Goal: Information Seeking & Learning: Check status

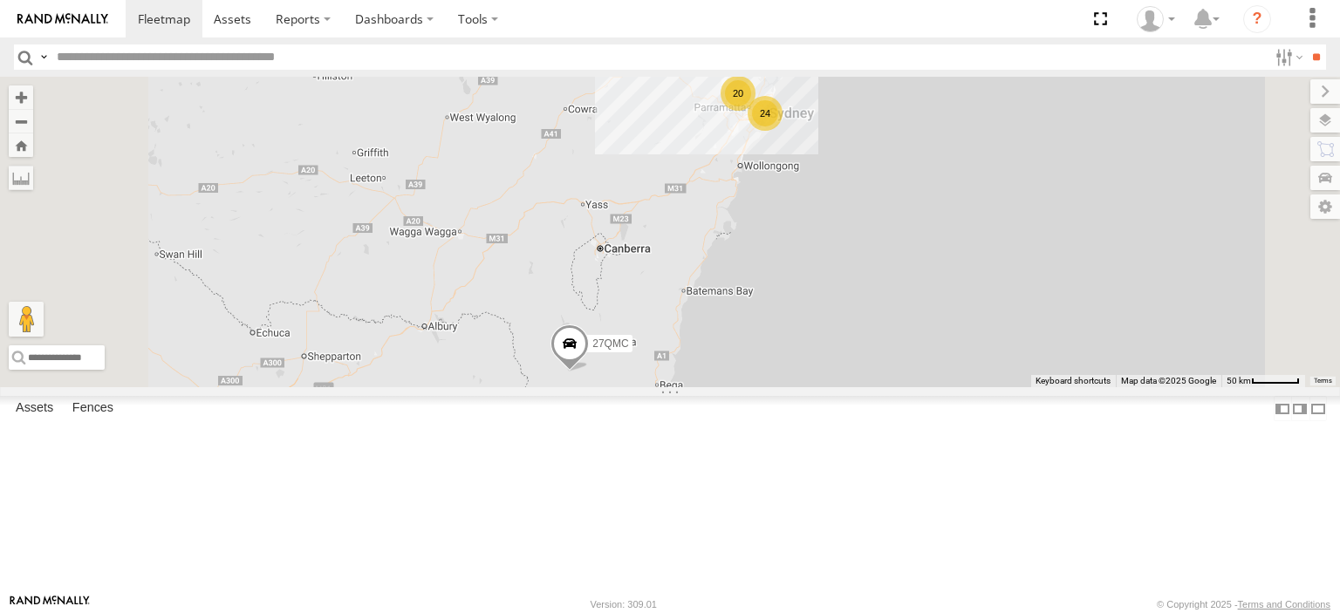
click at [0, 0] on div "# 25 Tip 2T" at bounding box center [0, 0] width 0 height 0
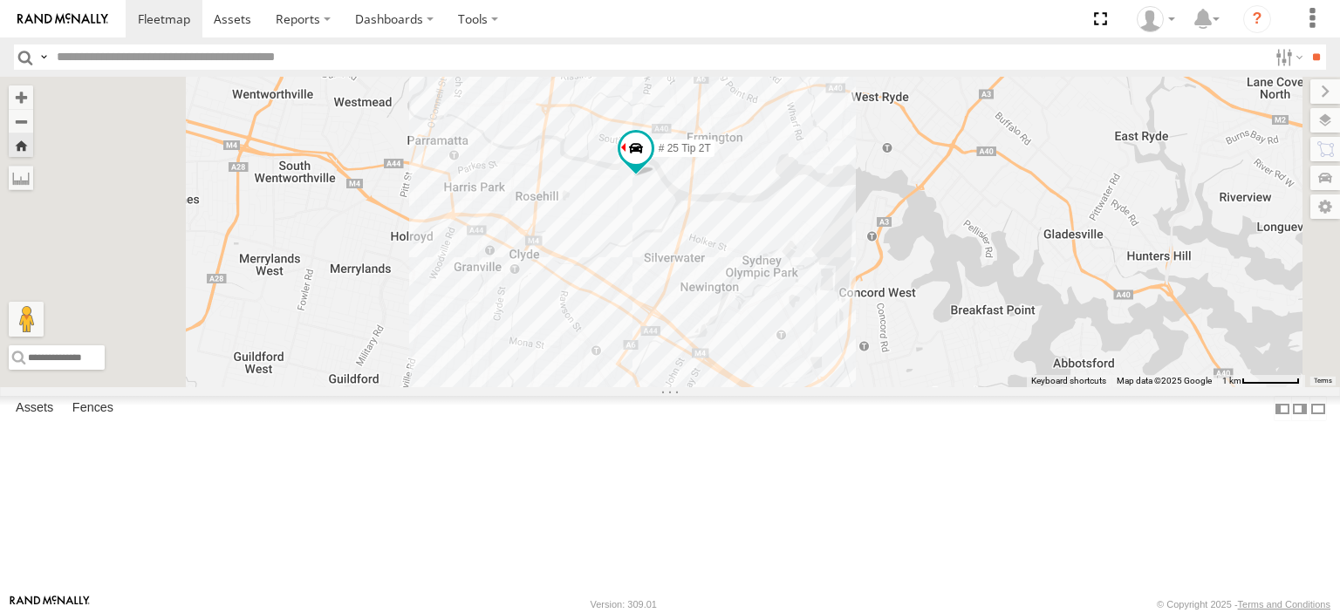
drag, startPoint x: 821, startPoint y: 362, endPoint x: 859, endPoint y: 328, distance: 50.6
click at [859, 328] on div "# 25 Tip 2T" at bounding box center [670, 232] width 1340 height 311
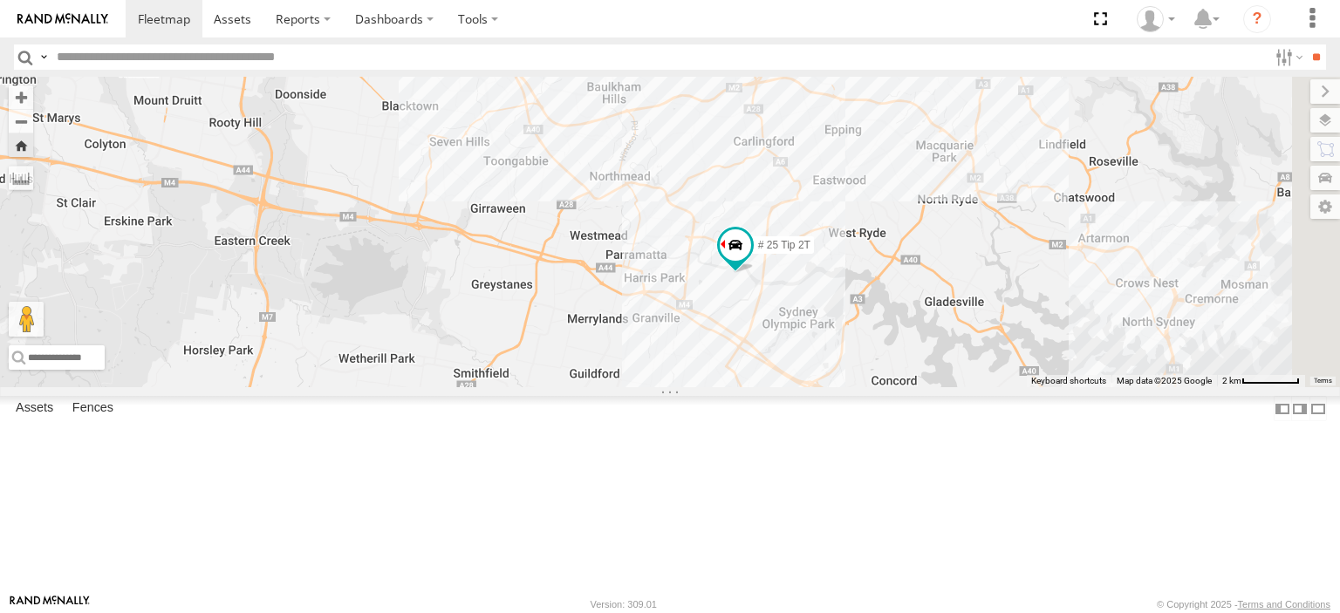
drag, startPoint x: 785, startPoint y: 296, endPoint x: 879, endPoint y: 388, distance: 132.0
click at [879, 387] on div "# 25 Tip 2T" at bounding box center [670, 232] width 1340 height 311
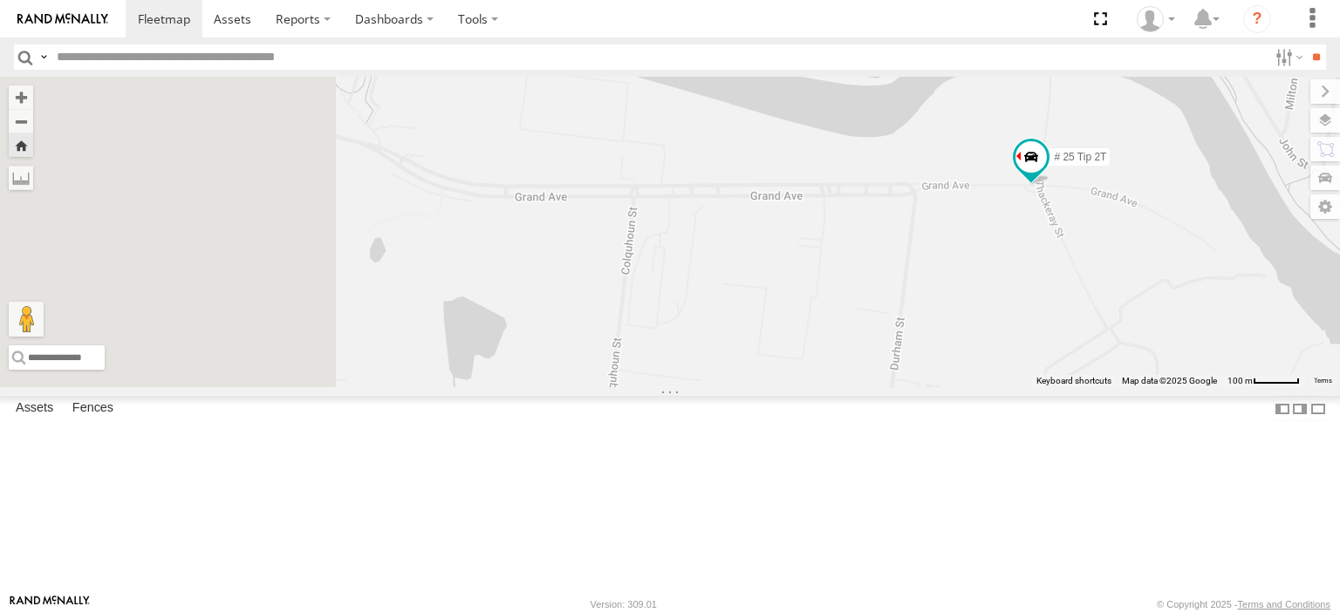
drag, startPoint x: 751, startPoint y: 265, endPoint x: 1120, endPoint y: 291, distance: 369.9
click at [1120, 291] on div "# 25 Tip 2T" at bounding box center [670, 232] width 1340 height 311
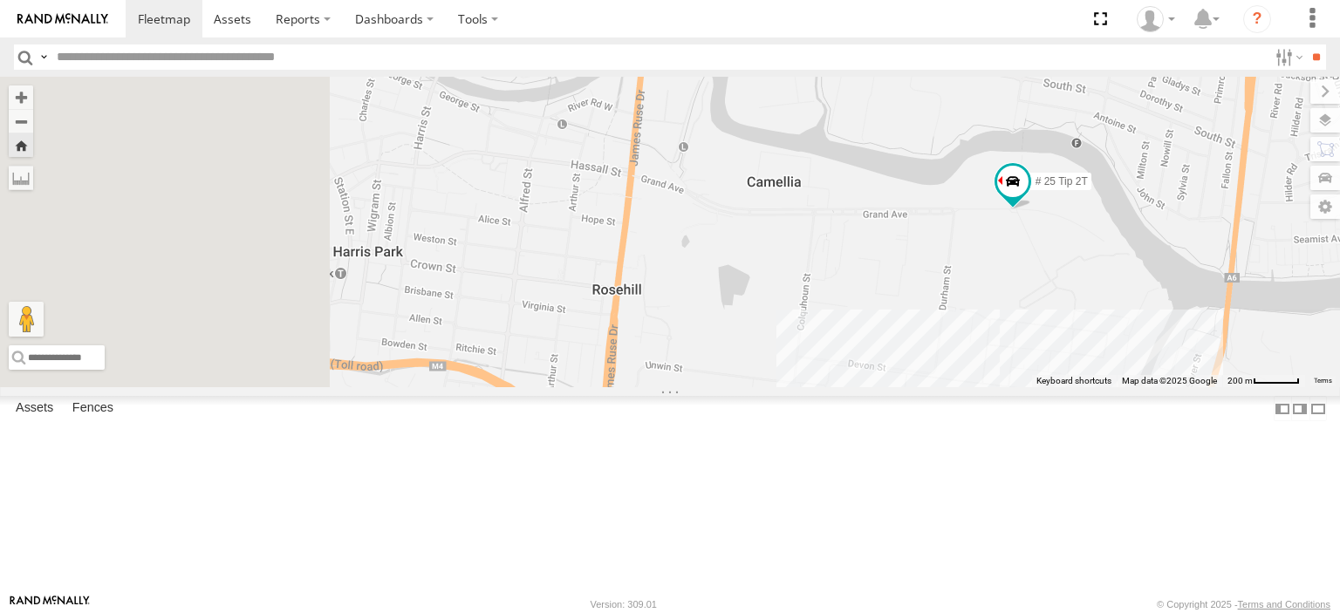
drag, startPoint x: 765, startPoint y: 272, endPoint x: 1048, endPoint y: 313, distance: 285.6
click at [1048, 313] on div "# 25 Tip 2T" at bounding box center [670, 232] width 1340 height 311
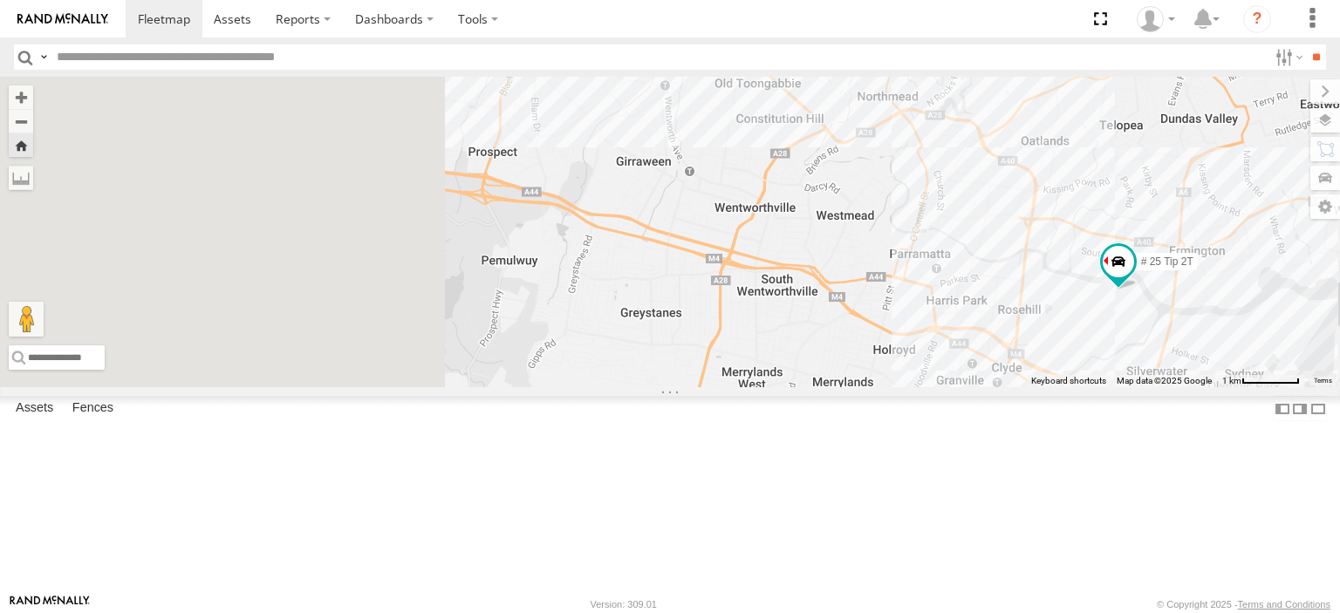
drag, startPoint x: 890, startPoint y: 292, endPoint x: 1106, endPoint y: 360, distance: 226.8
click at [1106, 360] on div "# 25 Tip 2T" at bounding box center [670, 232] width 1340 height 311
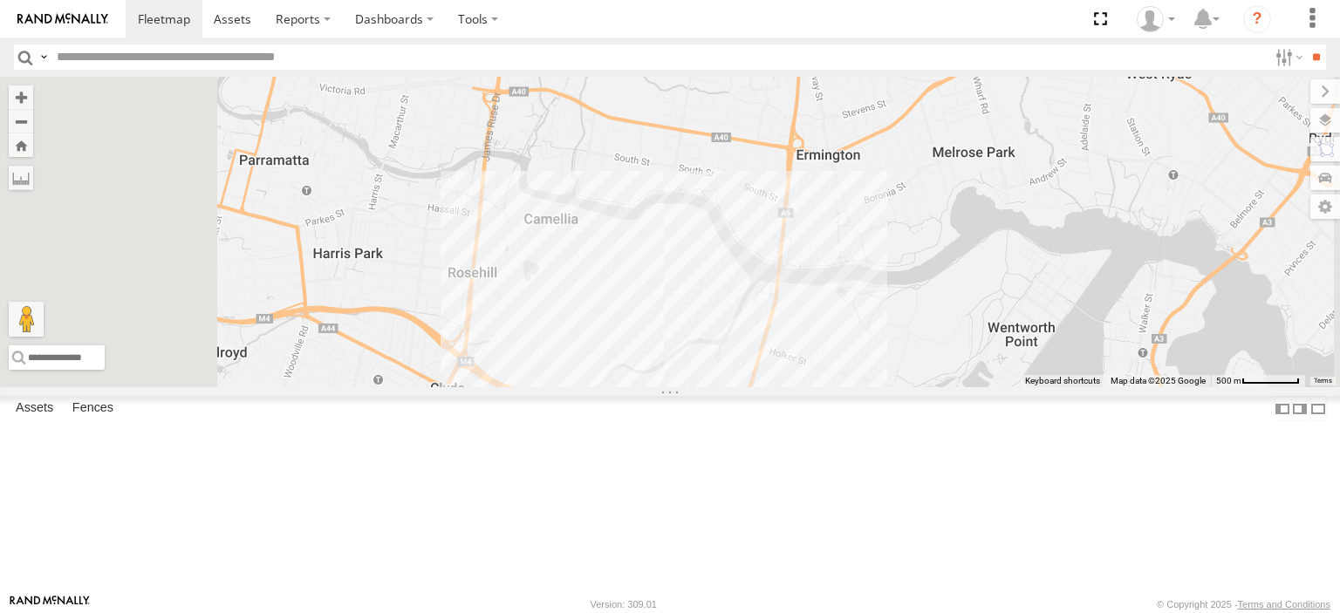
click at [0, 0] on div "# 25 Tip 2T" at bounding box center [0, 0] width 0 height 0
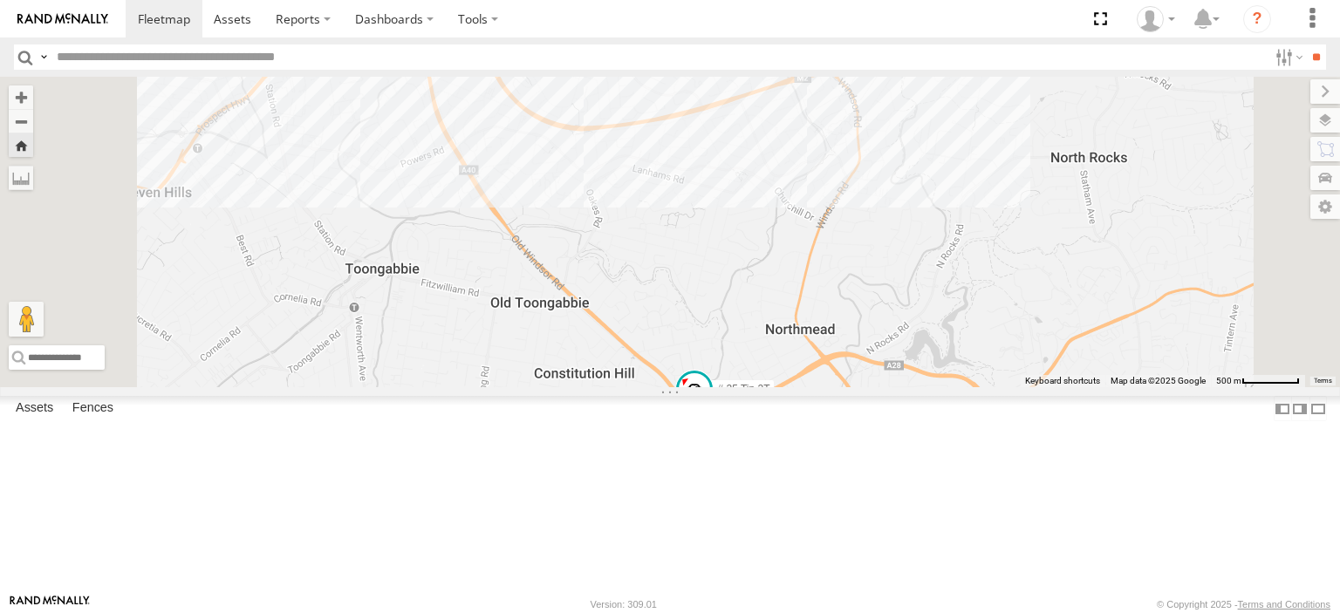
drag, startPoint x: 693, startPoint y: 291, endPoint x: 789, endPoint y: 481, distance: 213.0
click at [789, 387] on div "# 25 Tip 2T" at bounding box center [670, 232] width 1340 height 311
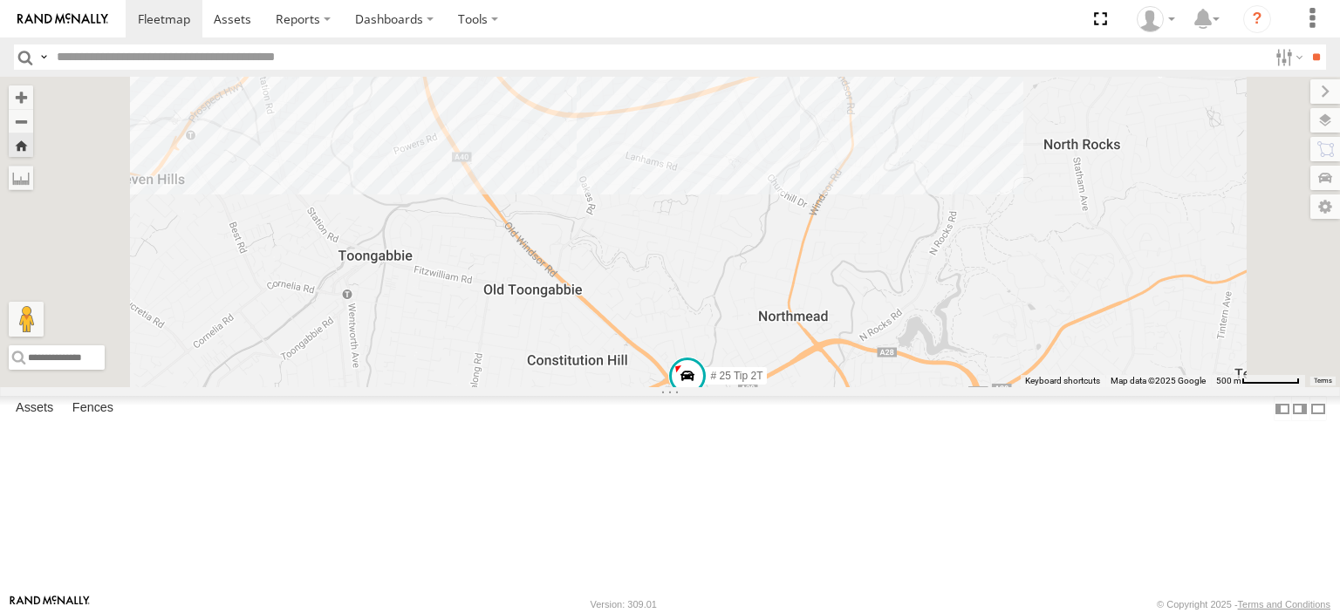
click at [718, 334] on div "# 25 Tip 2T" at bounding box center [670, 232] width 1340 height 311
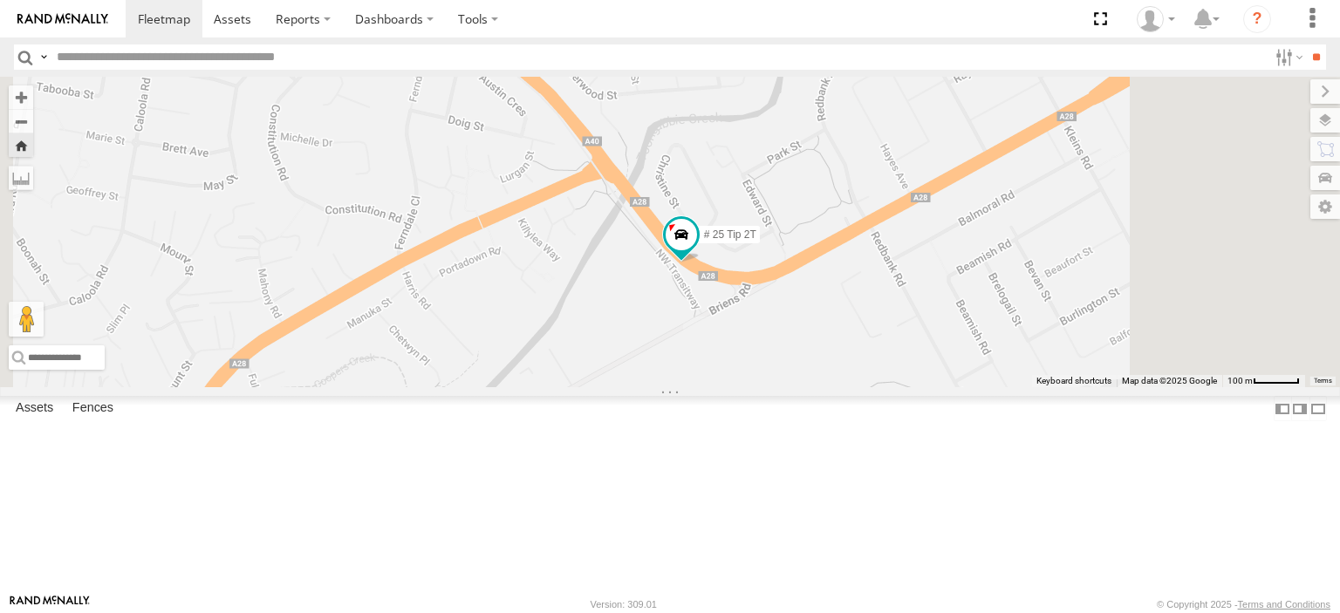
drag, startPoint x: 981, startPoint y: 327, endPoint x: 913, endPoint y: 268, distance: 90.3
click at [913, 268] on div "# 25 Tip 2T" at bounding box center [670, 232] width 1340 height 311
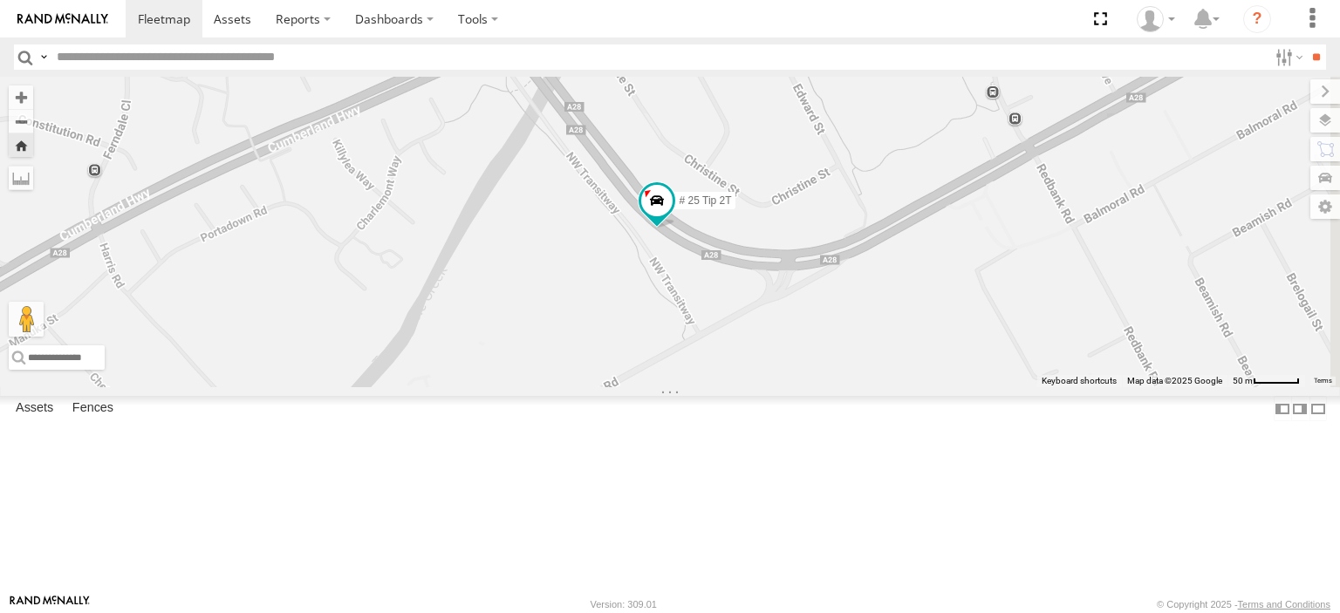
drag, startPoint x: 876, startPoint y: 318, endPoint x: 818, endPoint y: 253, distance: 87.7
click at [818, 253] on div "# 25 Tip 2T" at bounding box center [670, 232] width 1340 height 311
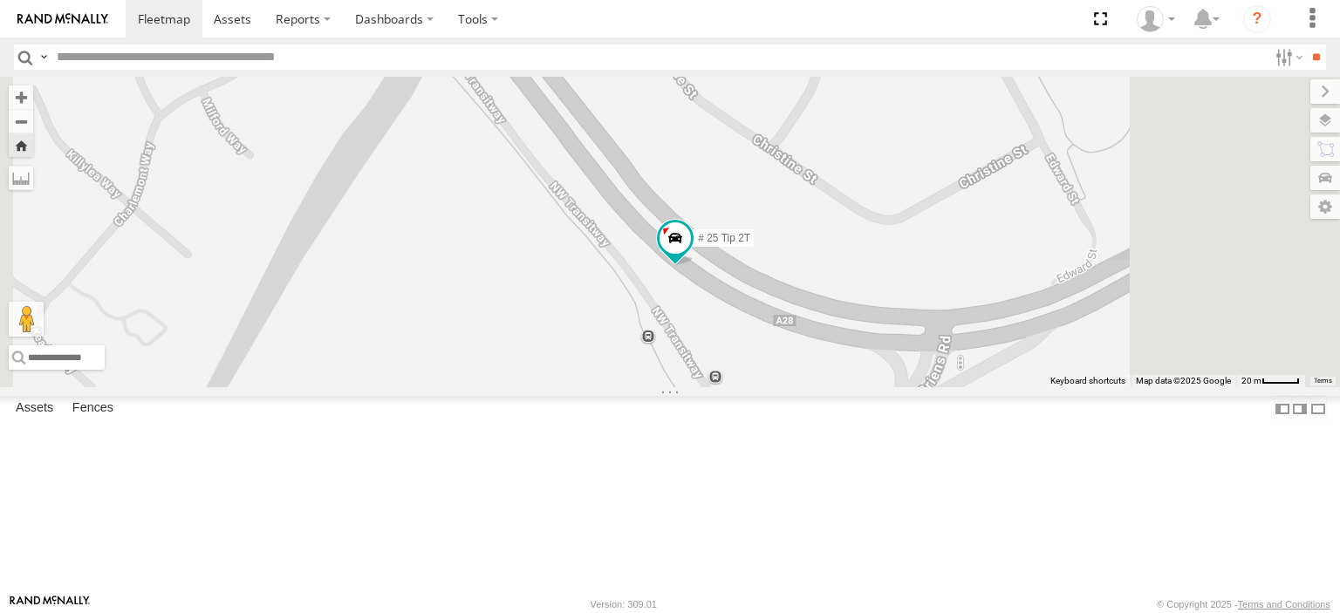
drag, startPoint x: 877, startPoint y: 304, endPoint x: 852, endPoint y: 273, distance: 40.3
click at [852, 273] on div "# 25 Tip 2T" at bounding box center [670, 232] width 1340 height 311
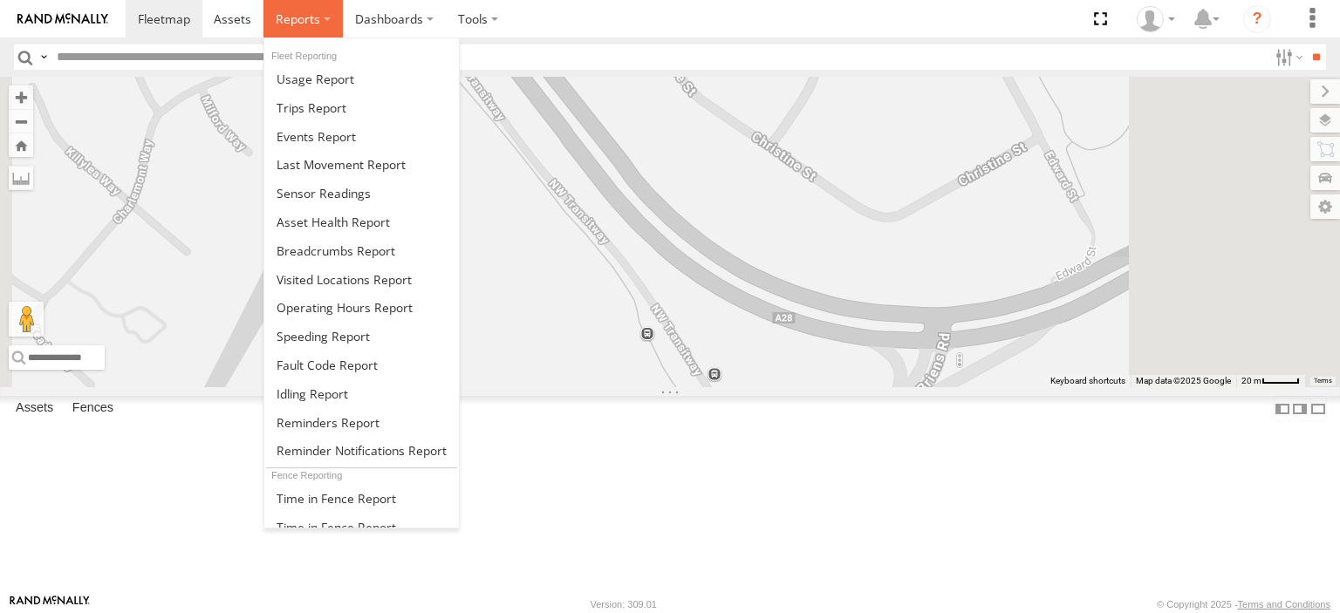
click at [293, 13] on span at bounding box center [298, 18] width 44 height 17
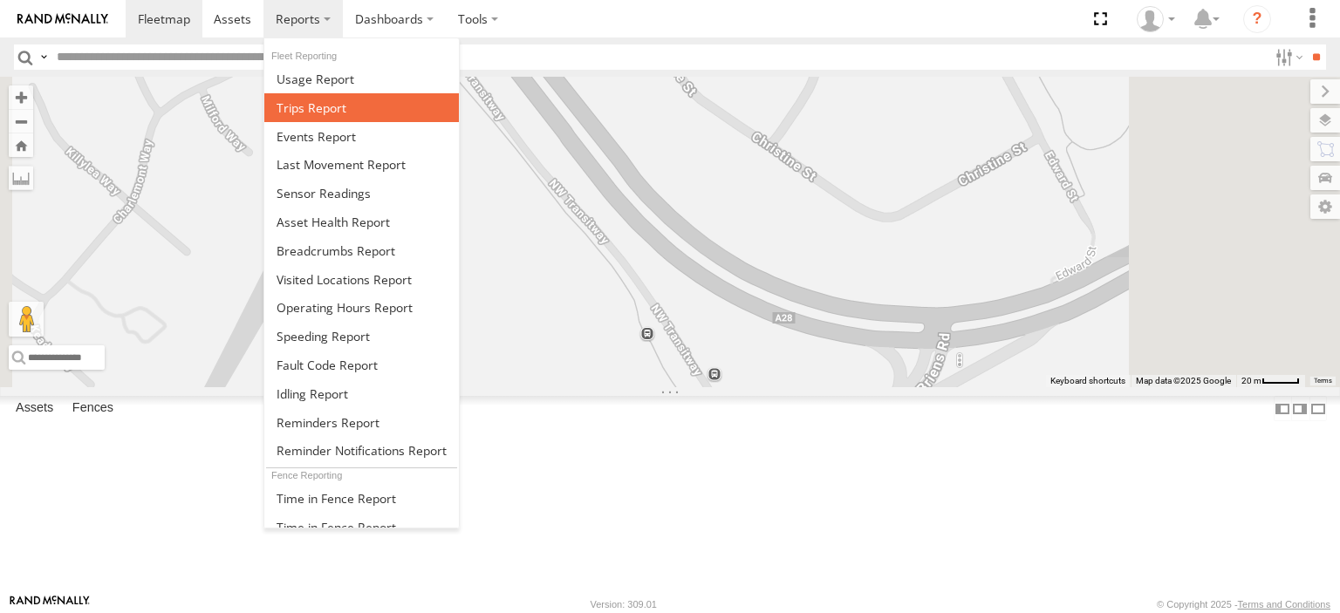
click at [336, 105] on span at bounding box center [312, 107] width 70 height 17
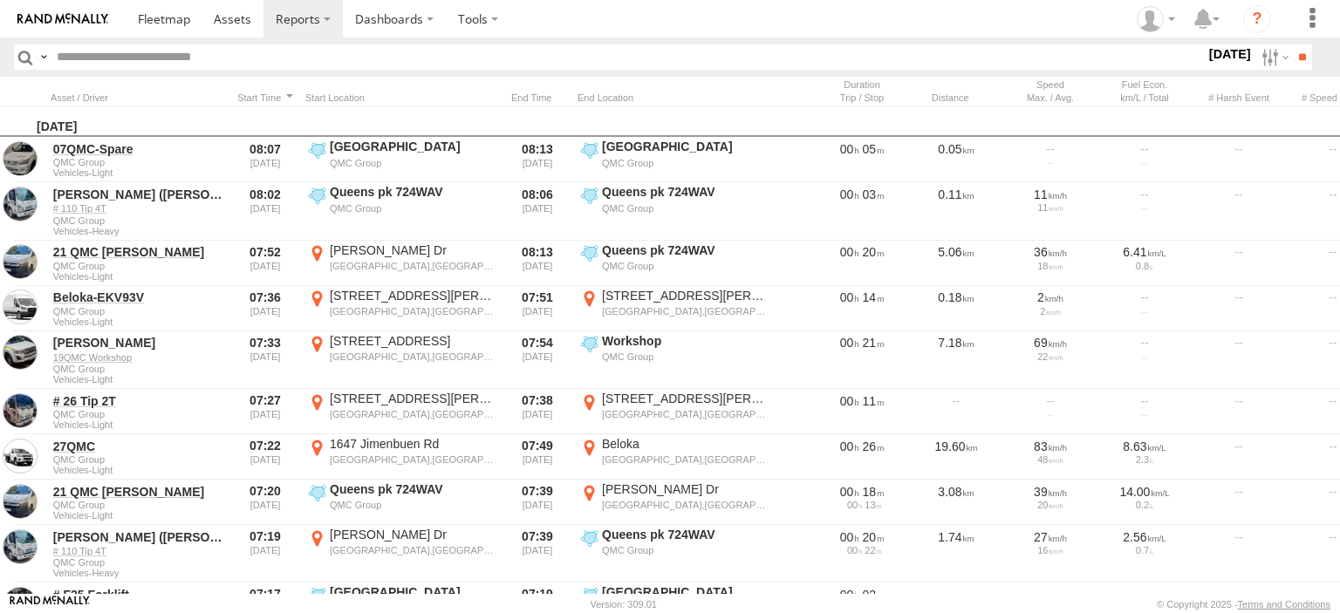
click at [0, 0] on label at bounding box center [0, 0] width 0 height 0
click at [0, 0] on div "S M T W T F S" at bounding box center [0, 0] width 0 height 0
click at [0, 0] on label at bounding box center [0, 0] width 0 height 0
click at [0, 0] on section "S M T W T F S" at bounding box center [0, 0] width 0 height 0
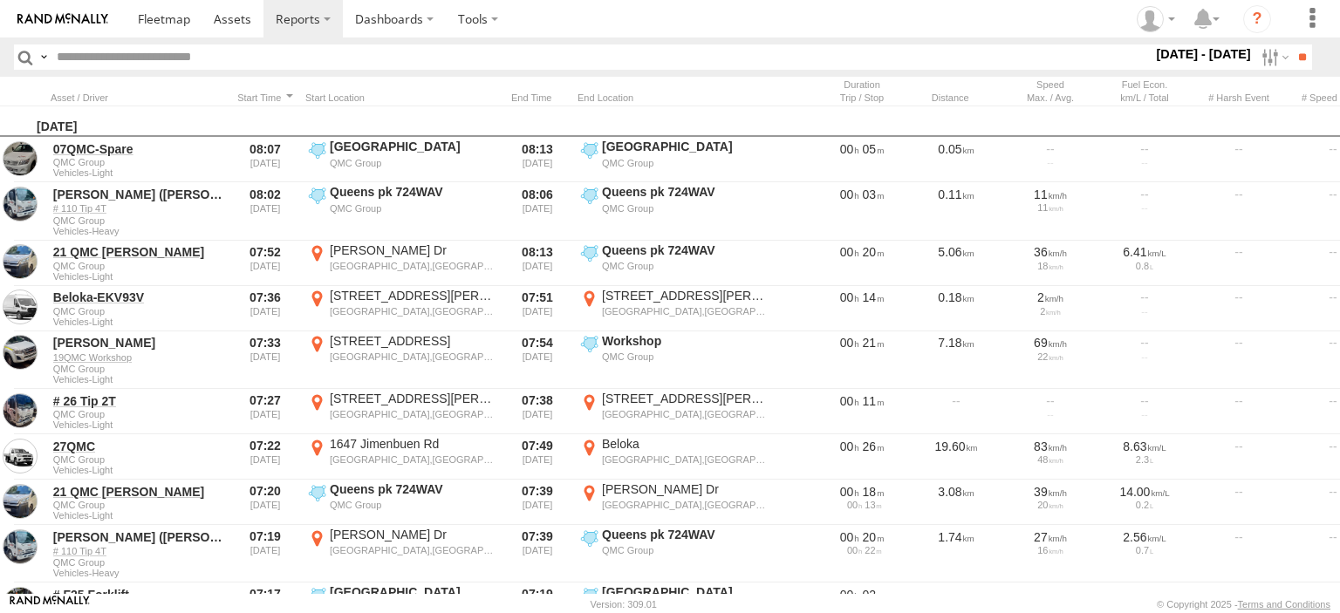
click at [0, 0] on label at bounding box center [0, 0] width 0 height 0
click at [1297, 62] on input "**" at bounding box center [1302, 56] width 20 height 25
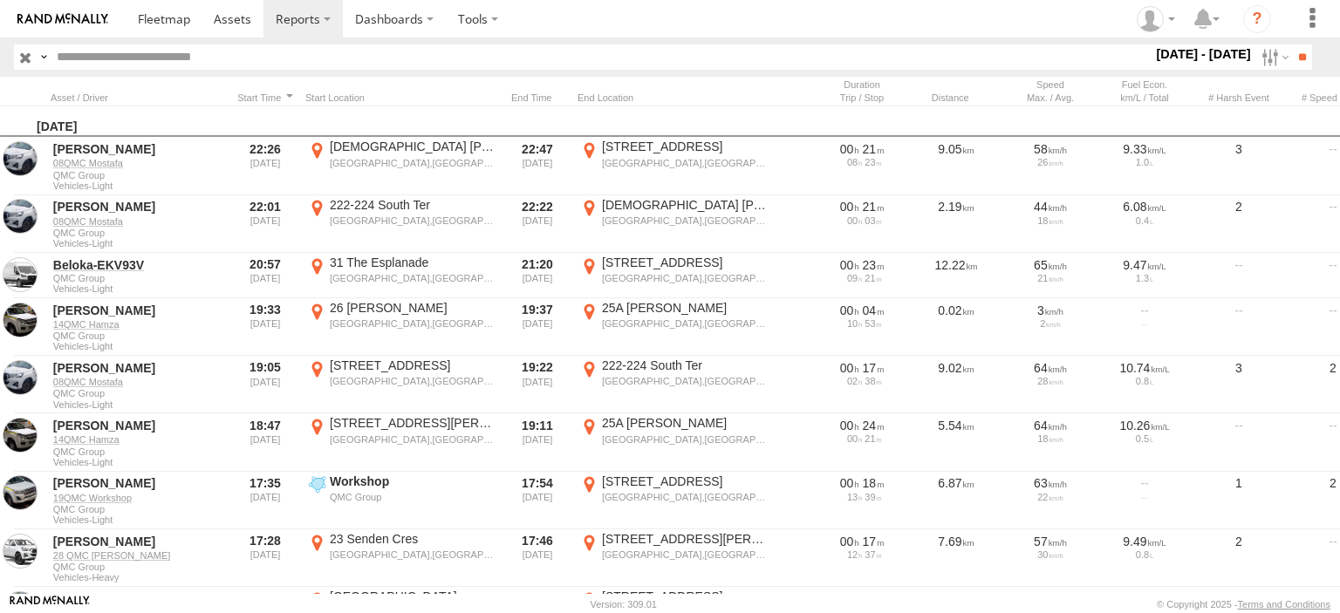
click at [264, 44] on input "text" at bounding box center [601, 56] width 1103 height 25
click at [1292, 44] on input "**" at bounding box center [1302, 56] width 20 height 25
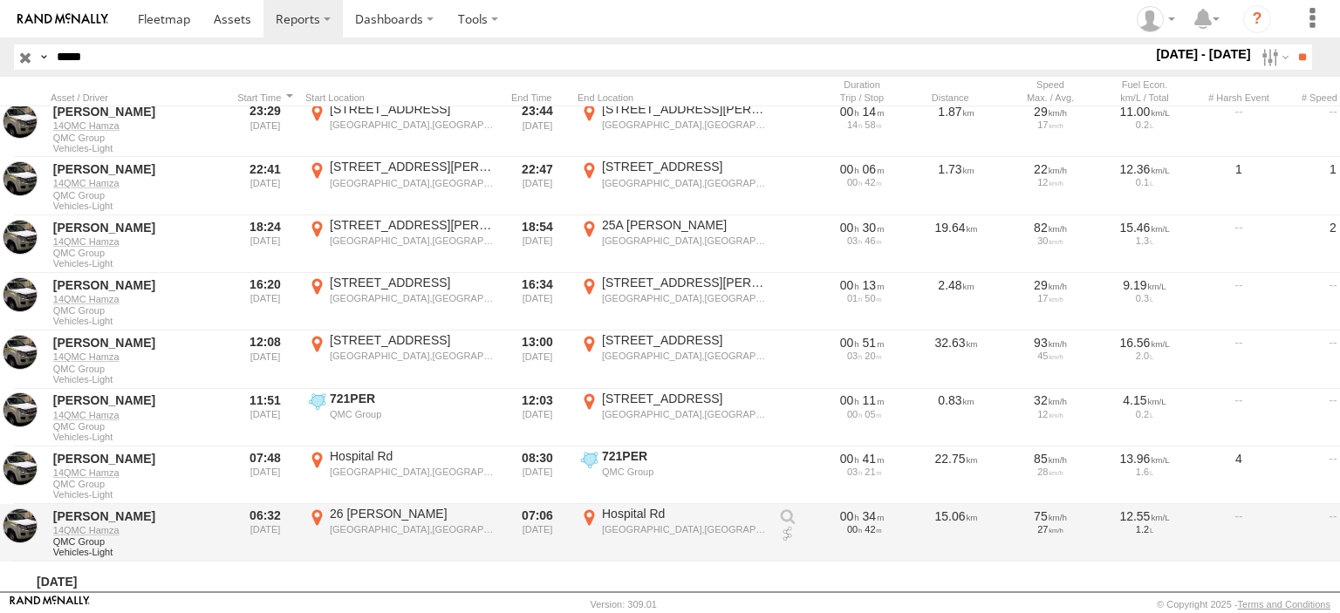
scroll to position [1103, 0]
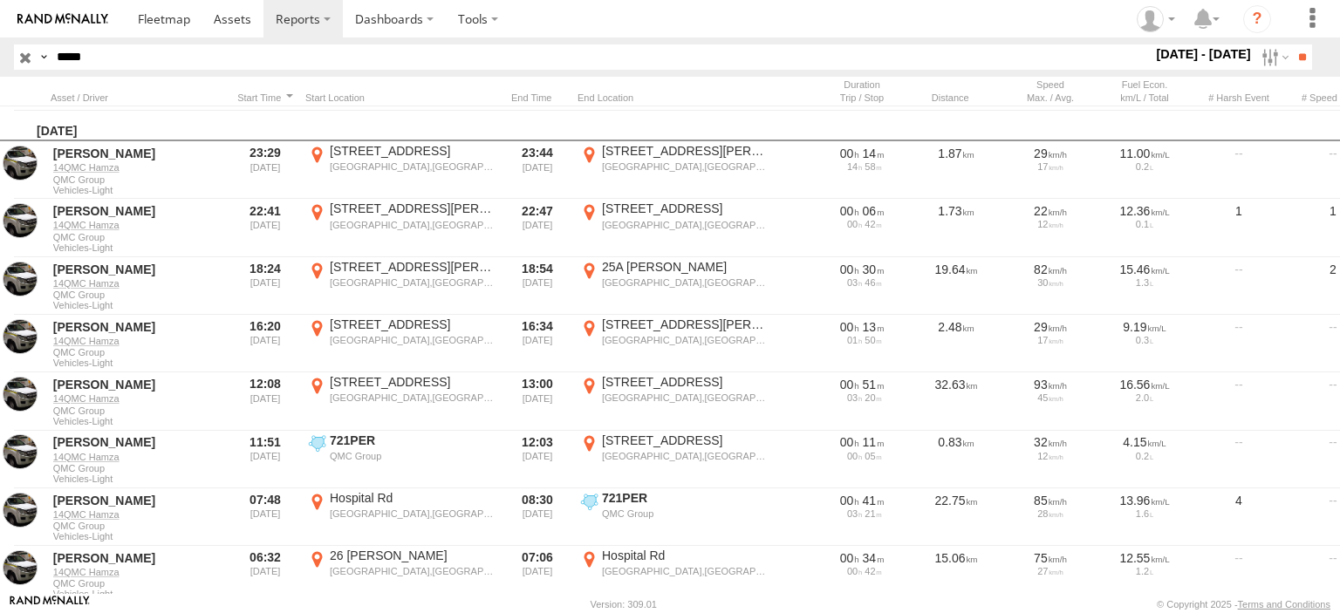
drag, startPoint x: 155, startPoint y: 51, endPoint x: 0, endPoint y: 52, distance: 155.3
click at [0, 52] on header "Search Query Asset ID Asset Label Registration Manufacturer Model VIN Job ID **…" at bounding box center [670, 57] width 1340 height 39
click at [1292, 44] on input "**" at bounding box center [1302, 56] width 20 height 25
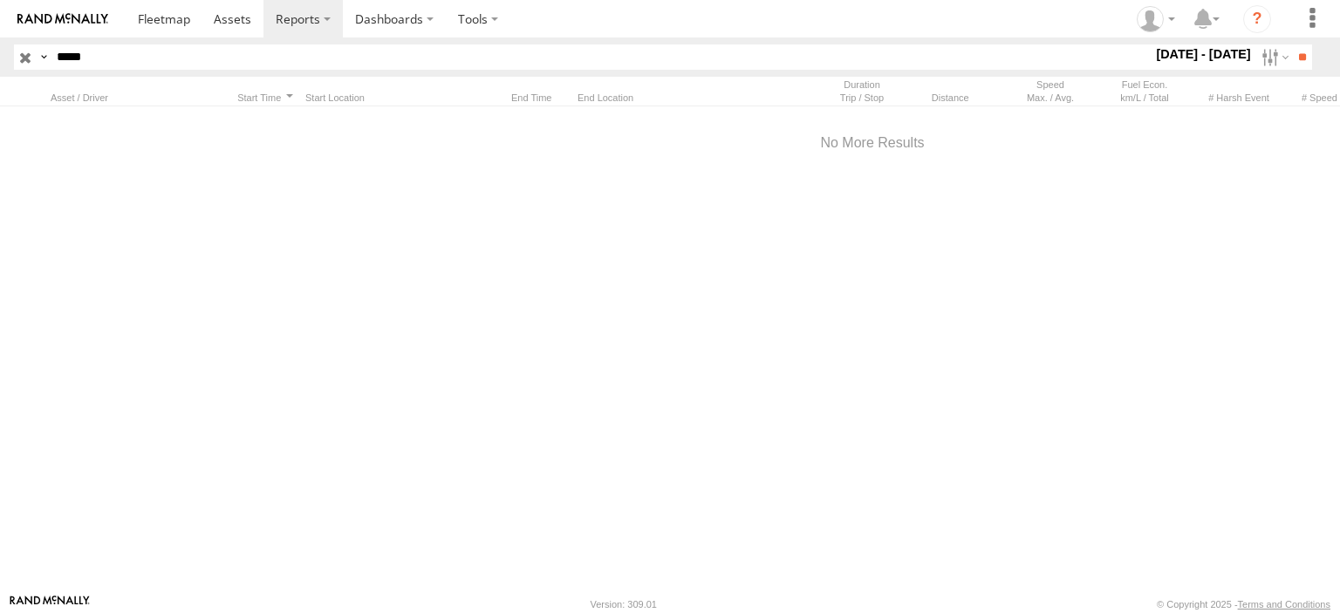
type input "*****"
click at [1292, 44] on input "**" at bounding box center [1302, 56] width 20 height 25
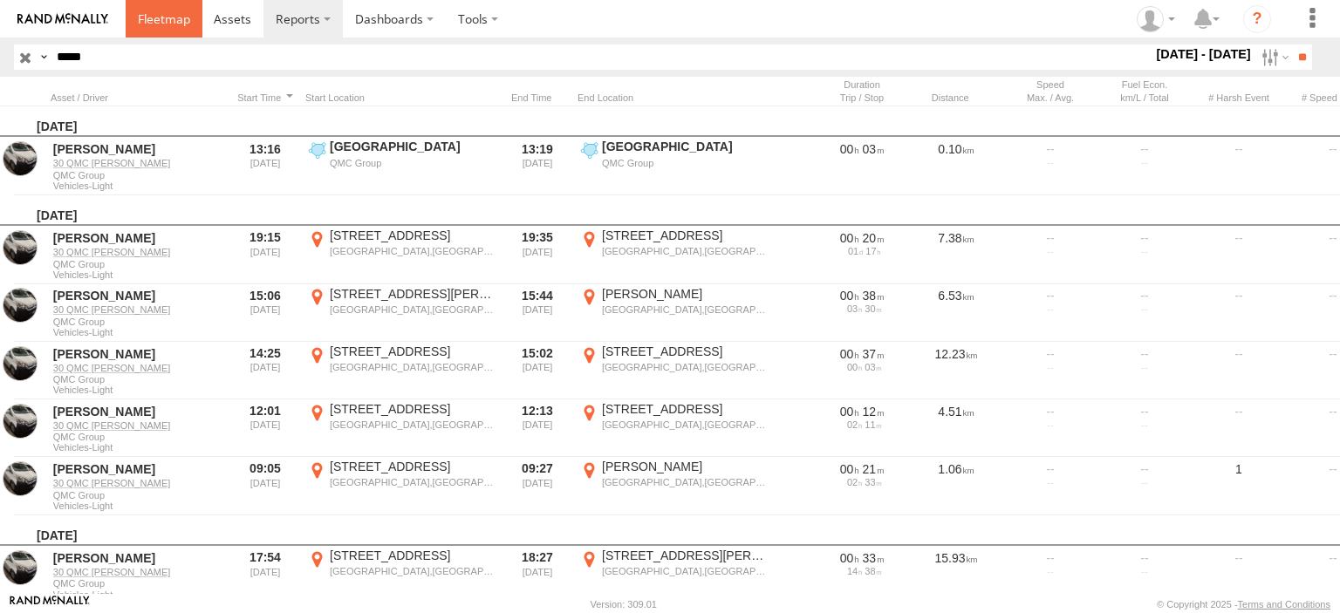
click at [167, 21] on span at bounding box center [164, 18] width 52 height 17
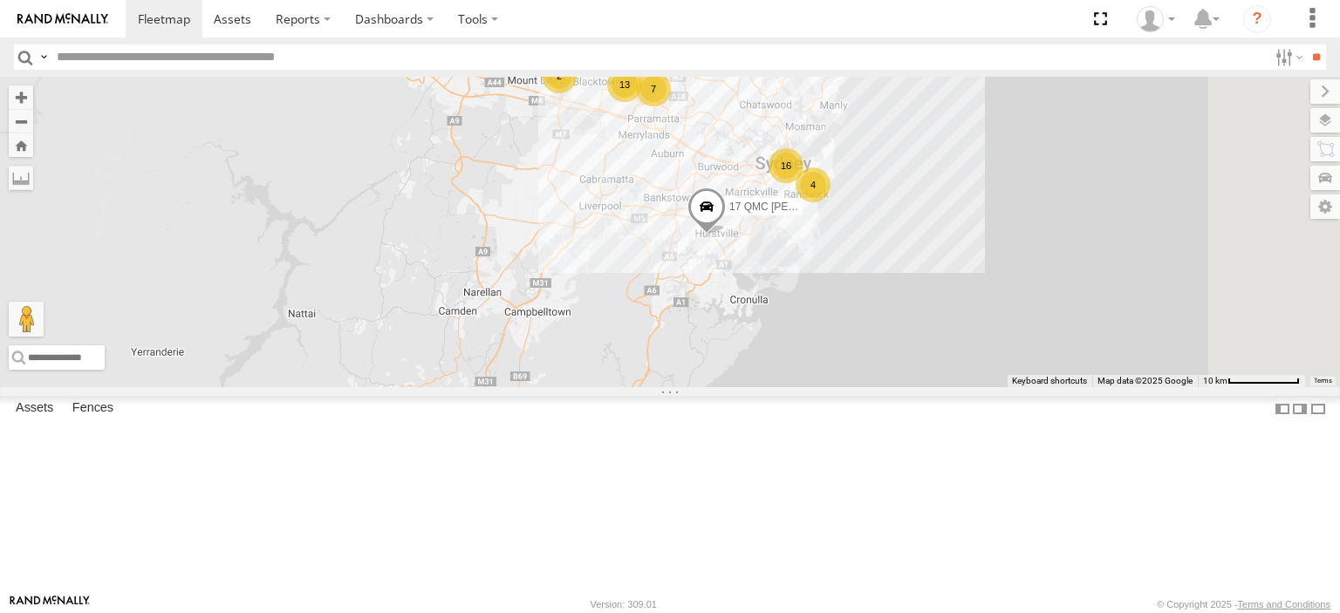
drag, startPoint x: 955, startPoint y: 174, endPoint x: 928, endPoint y: 270, distance: 100.6
click at [928, 270] on div "27QMC 16 13 7 4 2 17 QMC [PERSON_NAME]" at bounding box center [670, 232] width 1340 height 311
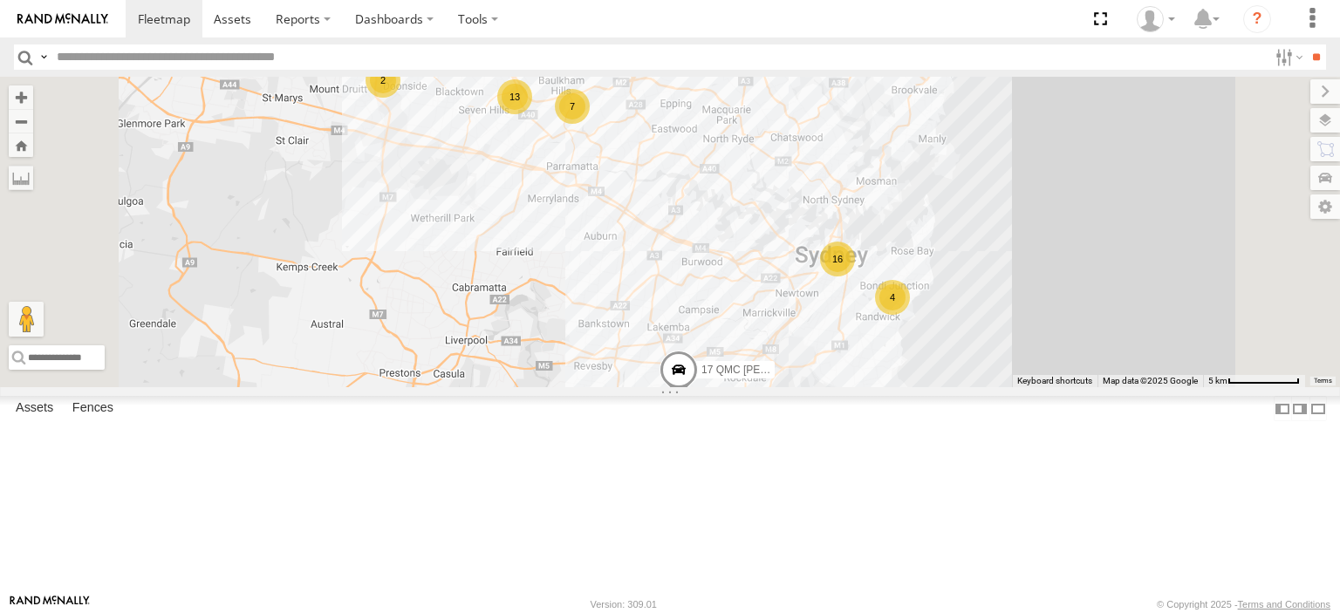
drag, startPoint x: 935, startPoint y: 218, endPoint x: 903, endPoint y: 345, distance: 130.6
click at [903, 345] on div "27QMC 17 QMC [PERSON_NAME] # KS75A 16 13 7 4 2" at bounding box center [670, 232] width 1340 height 311
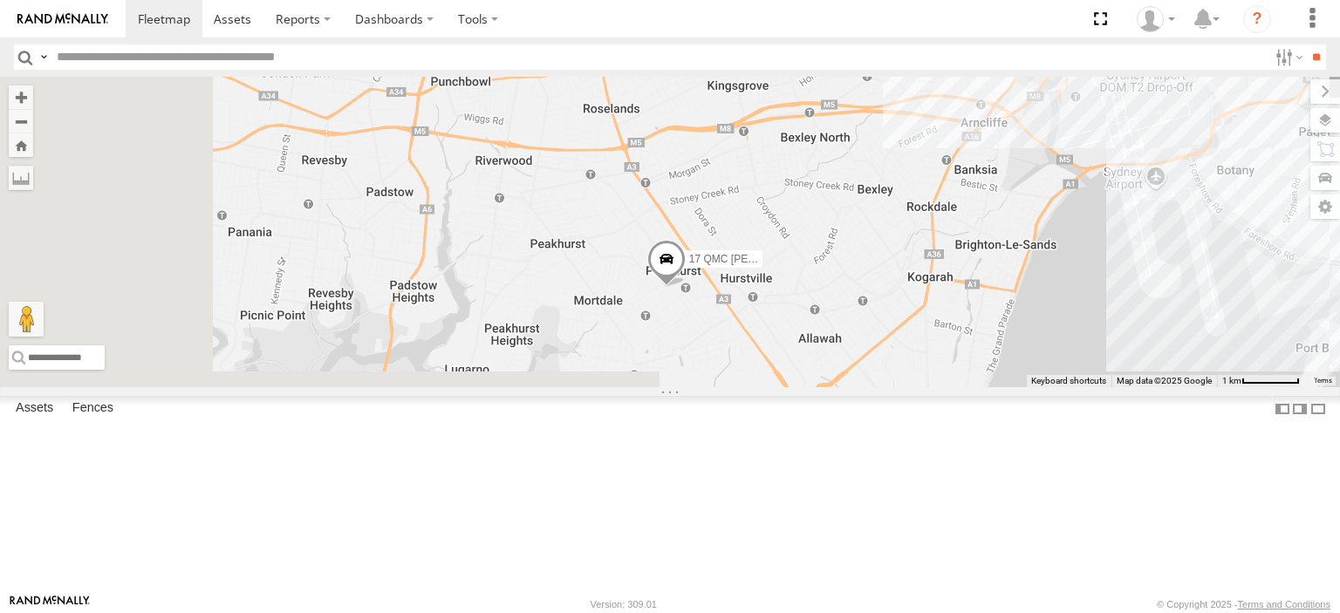
drag, startPoint x: 907, startPoint y: 494, endPoint x: 953, endPoint y: 252, distance: 245.9
click at [953, 252] on div "27QMC 17 QMC [PERSON_NAME] # KS75A" at bounding box center [670, 232] width 1340 height 311
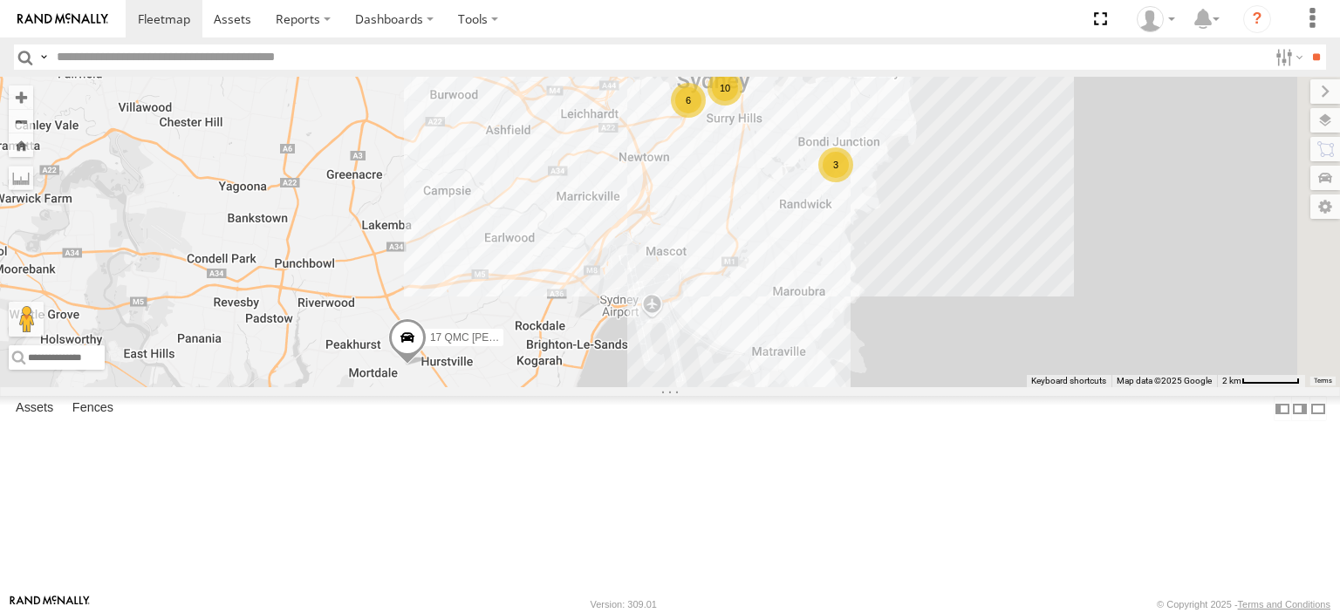
drag, startPoint x: 980, startPoint y: 250, endPoint x: 695, endPoint y: 352, distance: 301.9
click at [695, 352] on div "27QMC 17 QMC [PERSON_NAME] # KS75A 10 6 3" at bounding box center [670, 232] width 1340 height 311
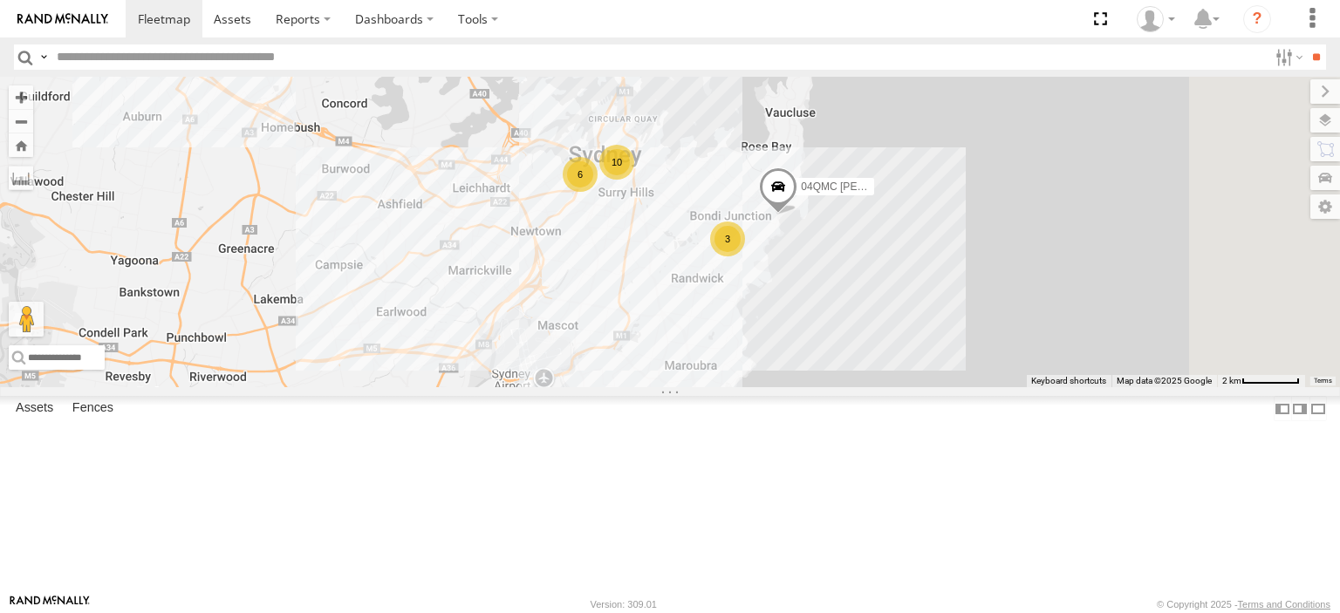
drag, startPoint x: 881, startPoint y: 241, endPoint x: 740, endPoint y: 345, distance: 175.4
click at [740, 345] on div "27QMC 17 QMC [PERSON_NAME] # KS75A 10 6 3 04QMC [PERSON_NAME]" at bounding box center [670, 232] width 1340 height 311
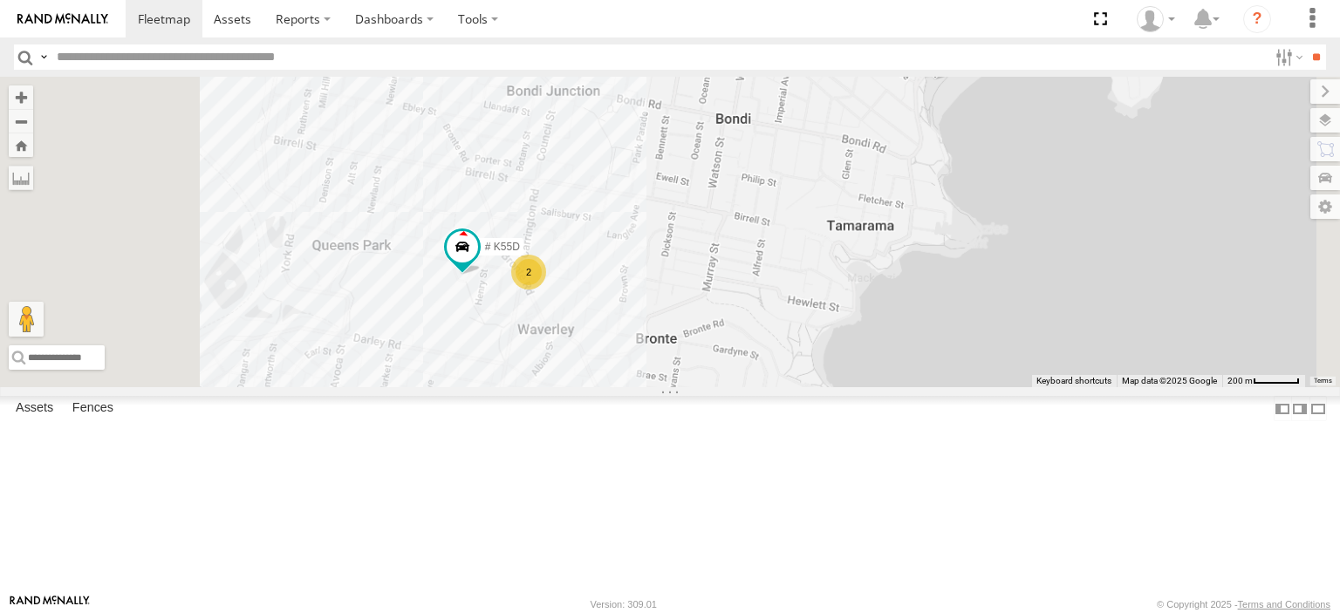
drag, startPoint x: 662, startPoint y: 414, endPoint x: 731, endPoint y: 429, distance: 70.5
click at [731, 387] on div "27QMC 17 QMC [PERSON_NAME] # KS75A 04QMC [PERSON_NAME] # K55D 2" at bounding box center [670, 232] width 1340 height 311
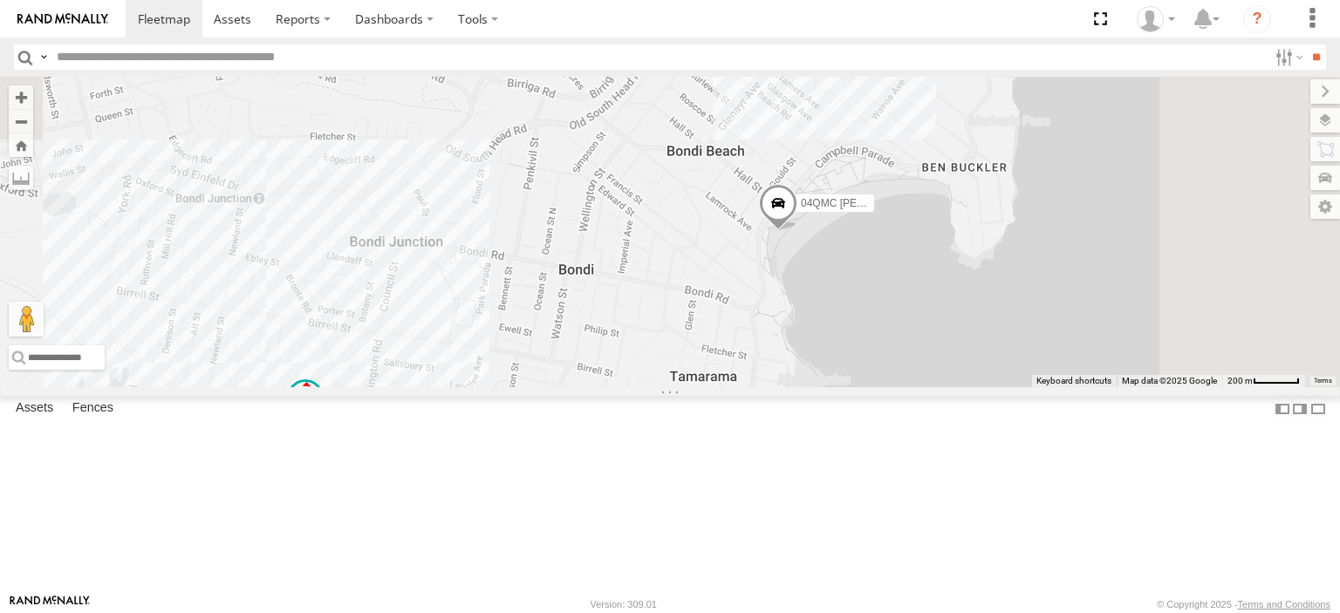
drag, startPoint x: 911, startPoint y: 168, endPoint x: 705, endPoint y: 437, distance: 338.5
click at [705, 387] on div "27QMC 17 QMC [PERSON_NAME] # KS75A 04QMC [PERSON_NAME] # K55D 2" at bounding box center [670, 232] width 1340 height 311
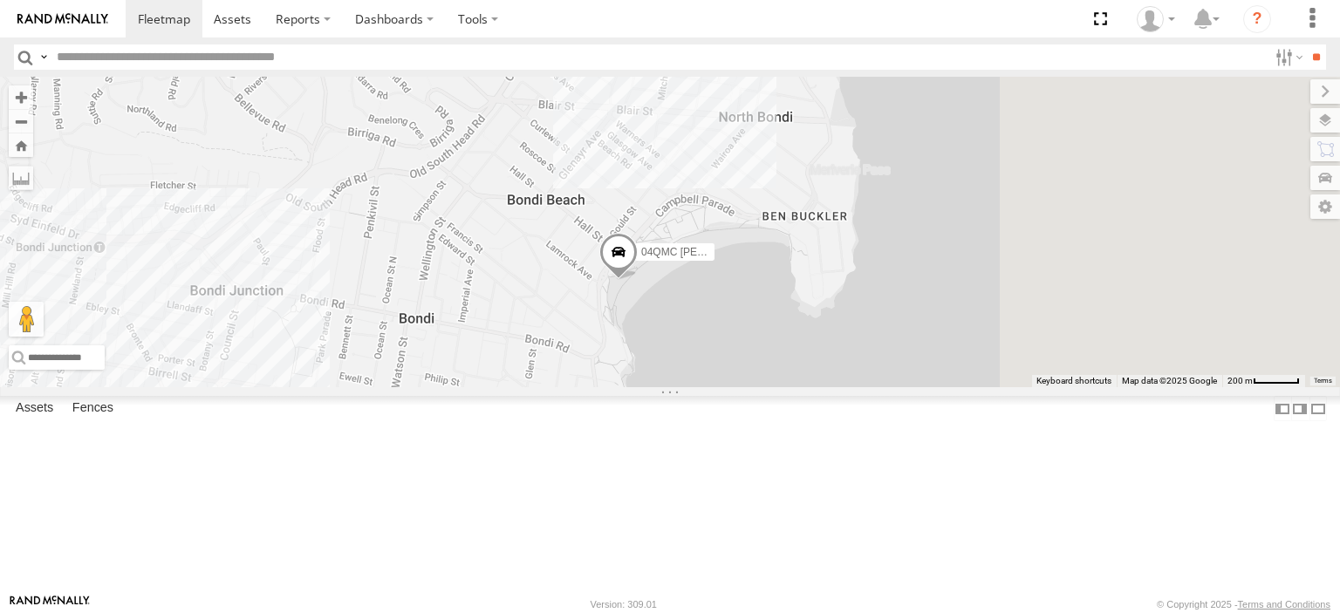
drag, startPoint x: 863, startPoint y: 419, endPoint x: 817, endPoint y: 435, distance: 49.1
click at [818, 387] on div "27QMC 17 QMC [PERSON_NAME] # KS75A 04QMC [PERSON_NAME] # K55D 2" at bounding box center [670, 232] width 1340 height 311
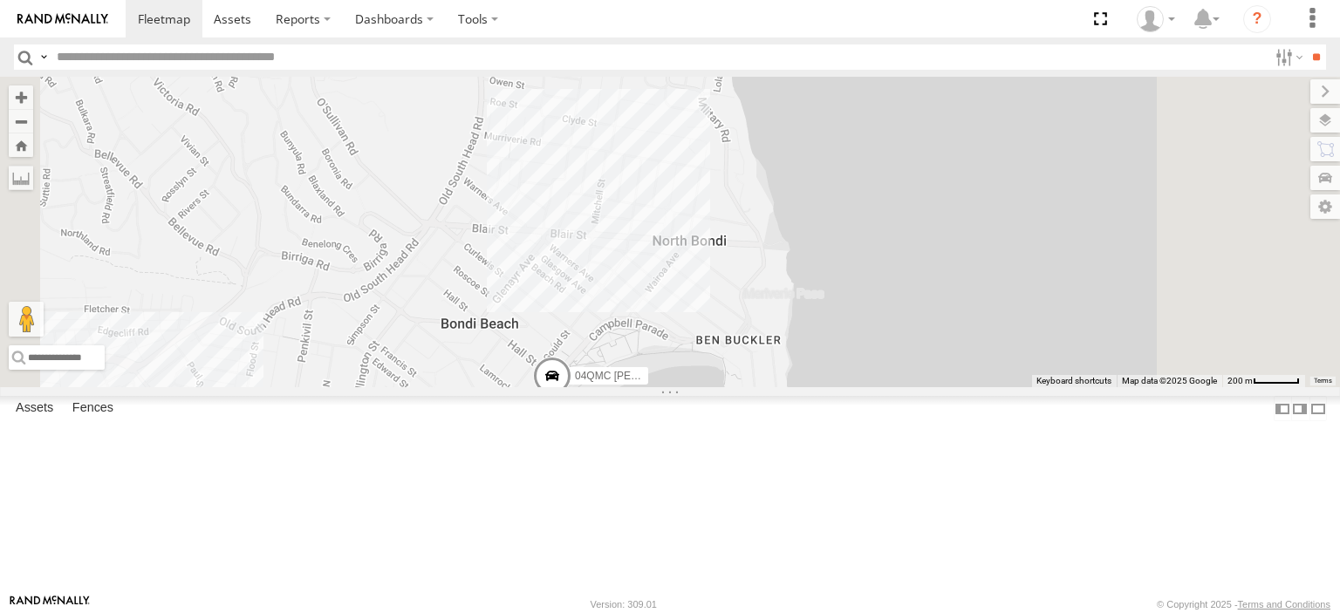
drag, startPoint x: 890, startPoint y: 303, endPoint x: 838, endPoint y: 424, distance: 131.7
click at [838, 387] on div "27QMC 17 QMC [PERSON_NAME] # KS75A 04QMC [PERSON_NAME] # K55D" at bounding box center [670, 232] width 1340 height 311
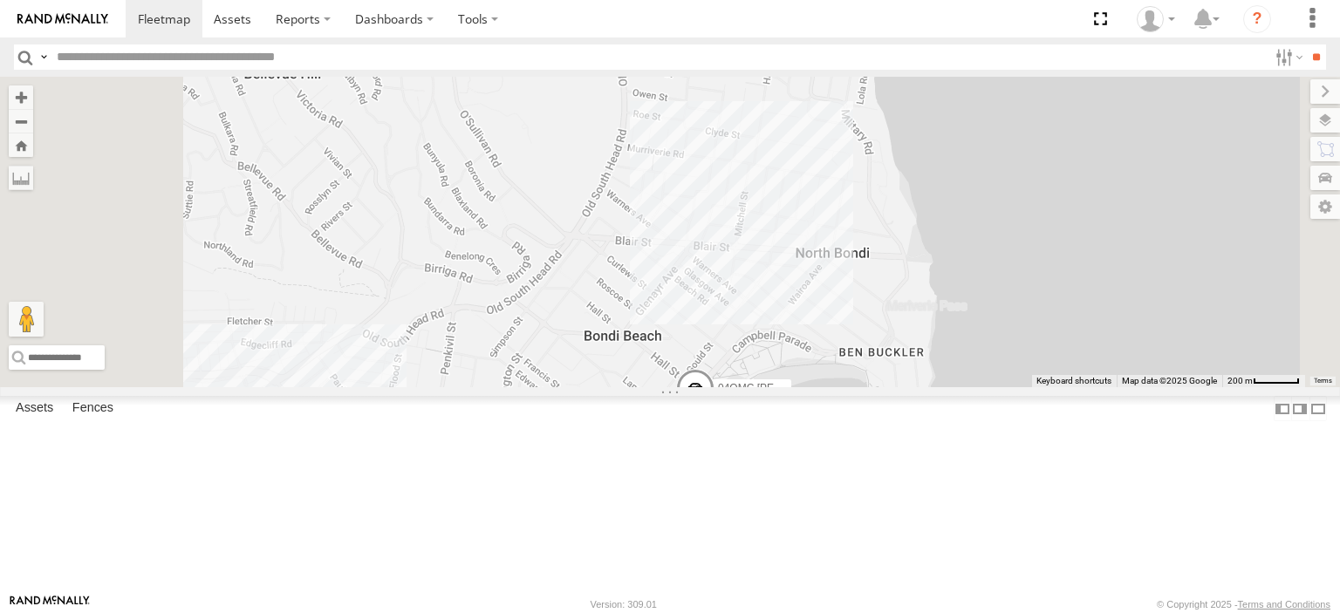
drag, startPoint x: 668, startPoint y: 369, endPoint x: 1120, endPoint y: 414, distance: 454.2
click at [1120, 387] on div "27QMC 17 QMC [PERSON_NAME] # KS75A 04QMC [PERSON_NAME] # K55D" at bounding box center [670, 232] width 1340 height 311
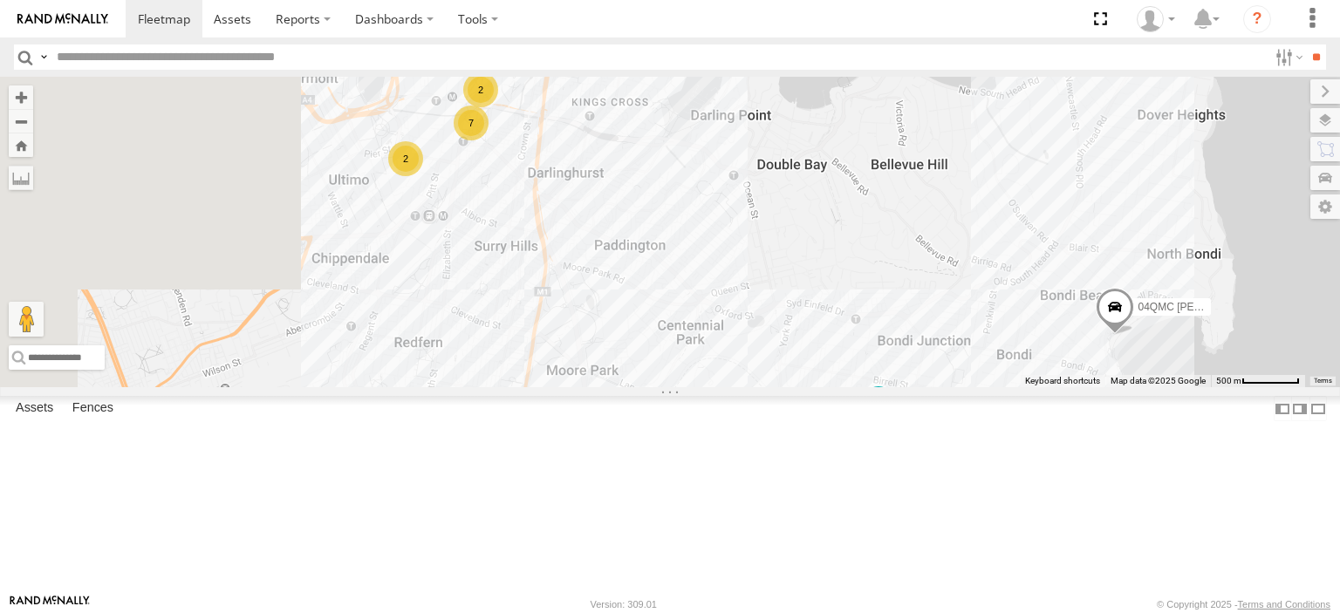
drag, startPoint x: 862, startPoint y: 436, endPoint x: 1061, endPoint y: 368, distance: 210.2
click at [1061, 368] on div "27QMC 17 QMC [PERSON_NAME] # KS75A 04QMC [PERSON_NAME] # K55D 7 2 2 2" at bounding box center [670, 232] width 1340 height 311
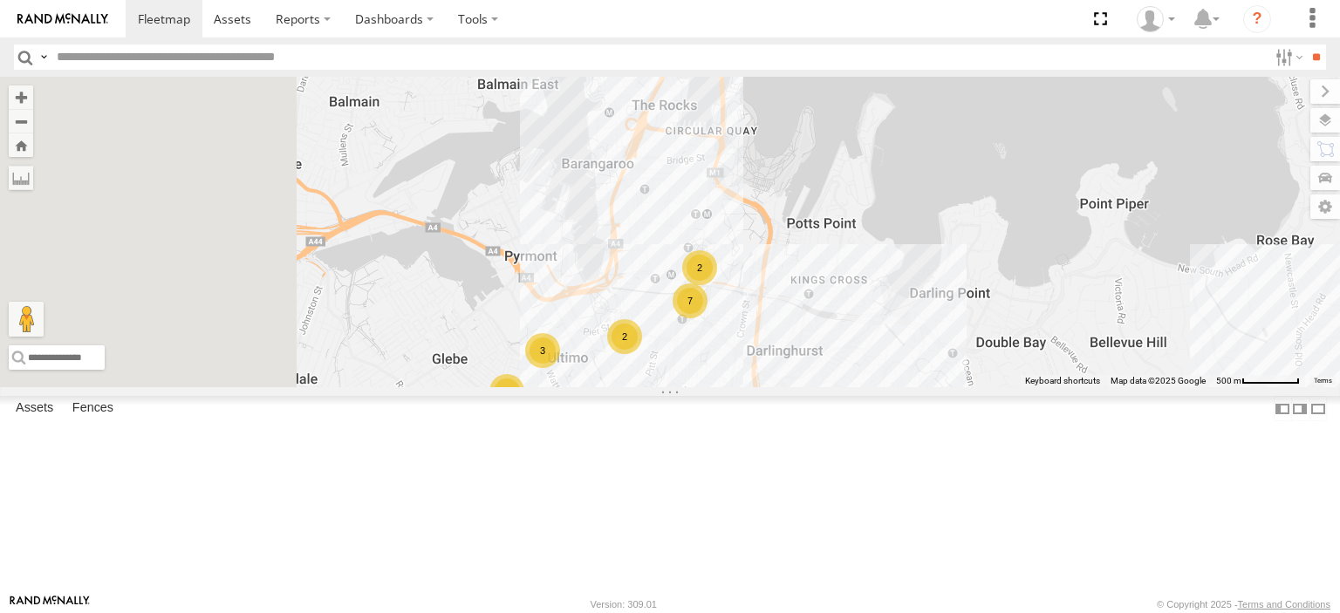
drag, startPoint x: 794, startPoint y: 264, endPoint x: 1013, endPoint y: 444, distance: 283.3
click at [1013, 387] on div "27QMC 17 QMC [PERSON_NAME] # KS75A 04QMC [PERSON_NAME] # K55D 7 2 2 2 3 2" at bounding box center [670, 232] width 1340 height 311
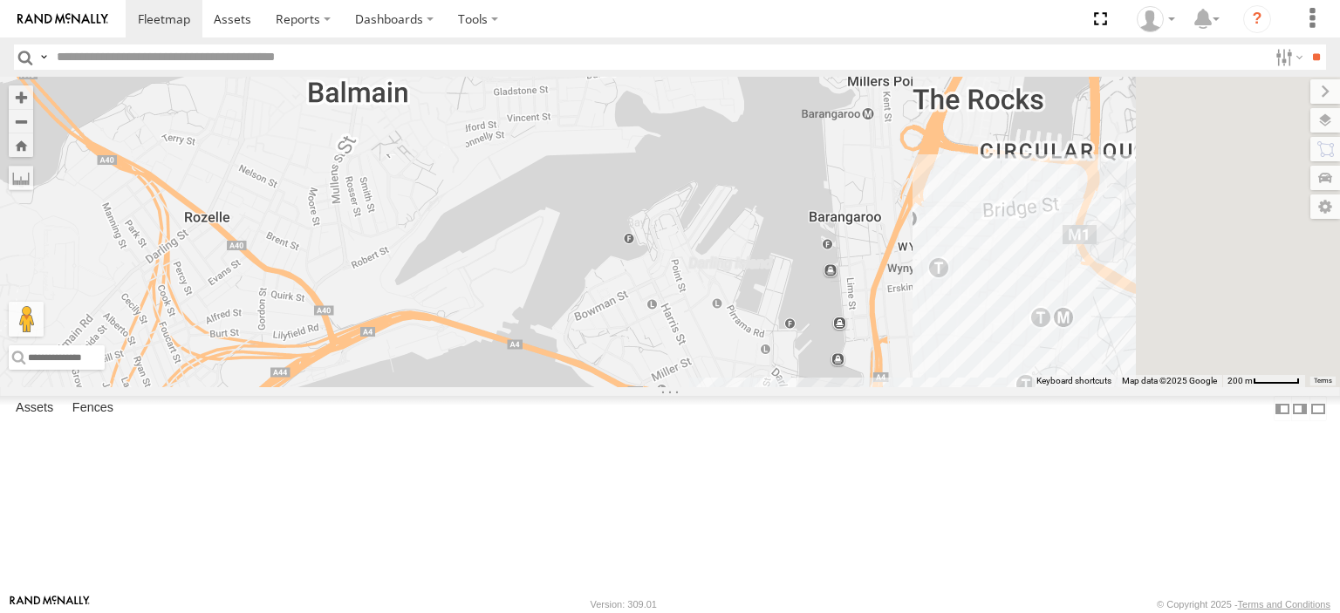
drag, startPoint x: 1068, startPoint y: 453, endPoint x: 812, endPoint y: 259, distance: 320.7
click at [812, 259] on div "27QMC 17 QMC [PERSON_NAME] # KS75A 04QMC Francesco # K55D 3" at bounding box center [670, 232] width 1340 height 311
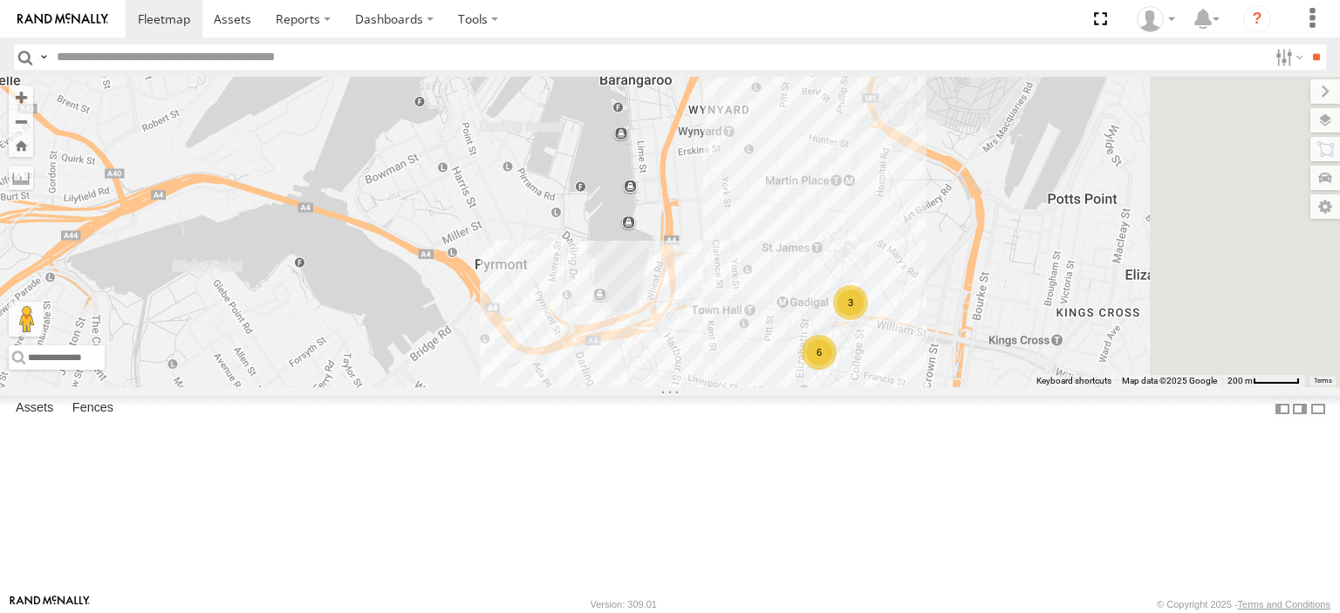
click at [868, 320] on div "3" at bounding box center [850, 302] width 35 height 35
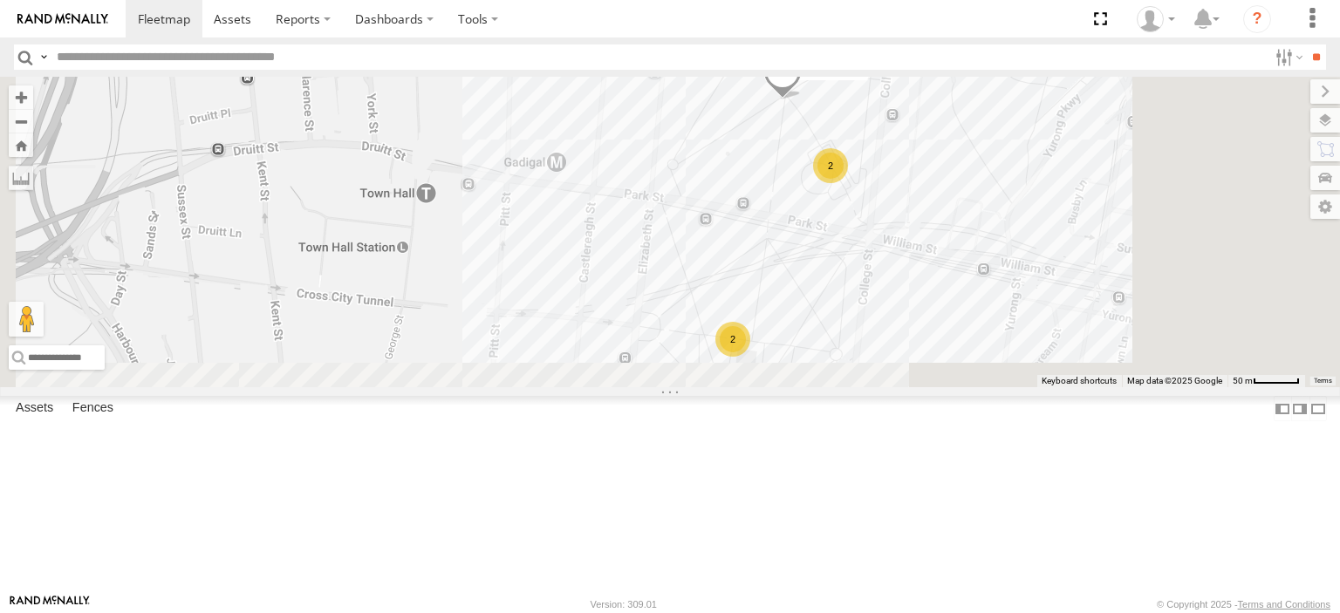
drag, startPoint x: 1166, startPoint y: 498, endPoint x: 1145, endPoint y: 321, distance: 178.3
click at [1145, 321] on div "27QMC 17 QMC [PERSON_NAME] # KS75A 04QMC Francesco # K55D 08QMC Mostafa # 102 U…" at bounding box center [670, 232] width 1340 height 311
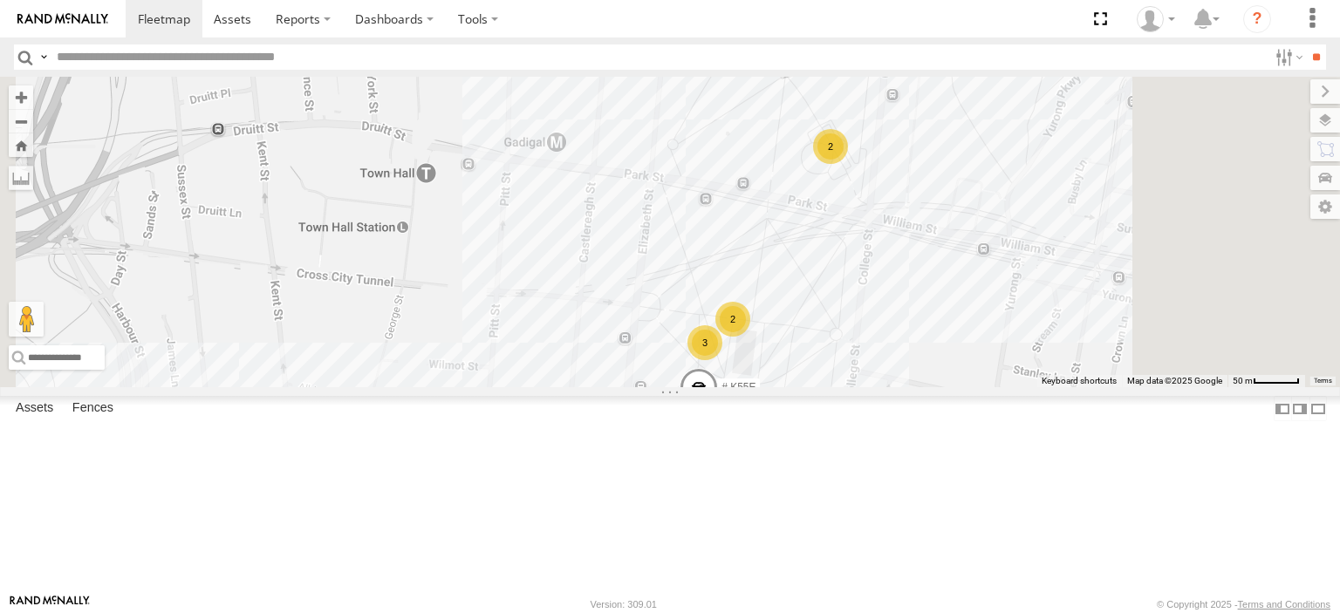
click at [750, 337] on div "2" at bounding box center [732, 319] width 35 height 35
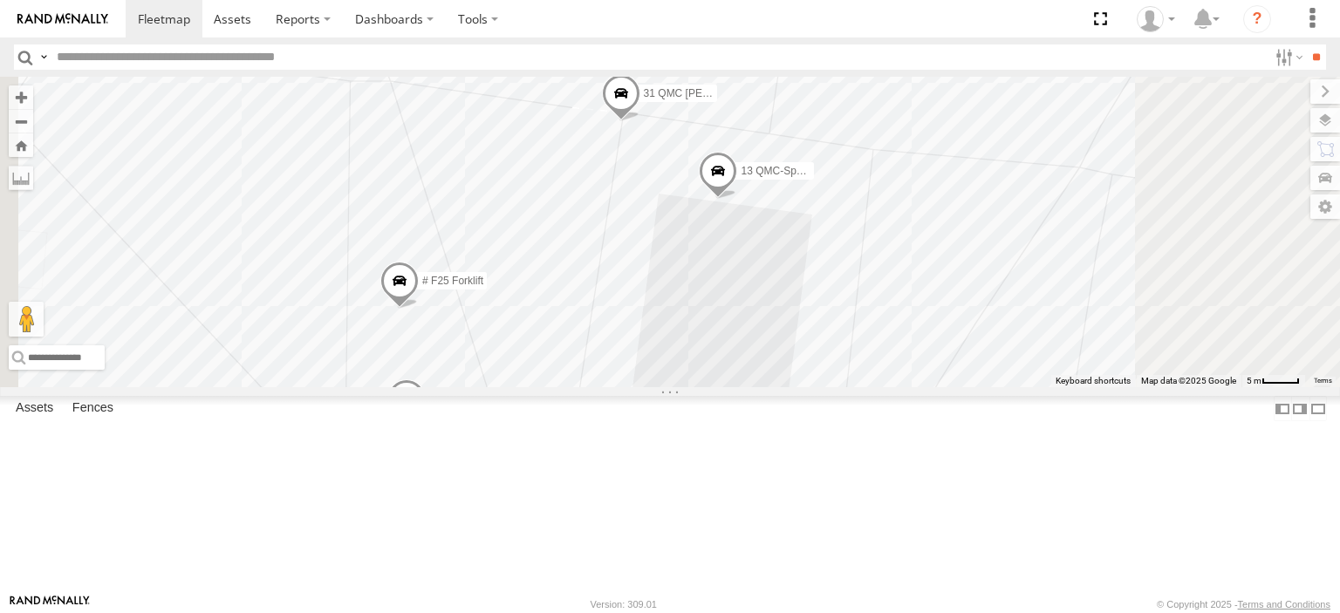
drag, startPoint x: 1004, startPoint y: 468, endPoint x: 1004, endPoint y: 367, distance: 100.3
click at [1004, 367] on div "27QMC 17 QMC [PERSON_NAME] # KS75A 04QMC [PERSON_NAME] # K55D 08QMC Mostafa # 1…" at bounding box center [670, 232] width 1340 height 311
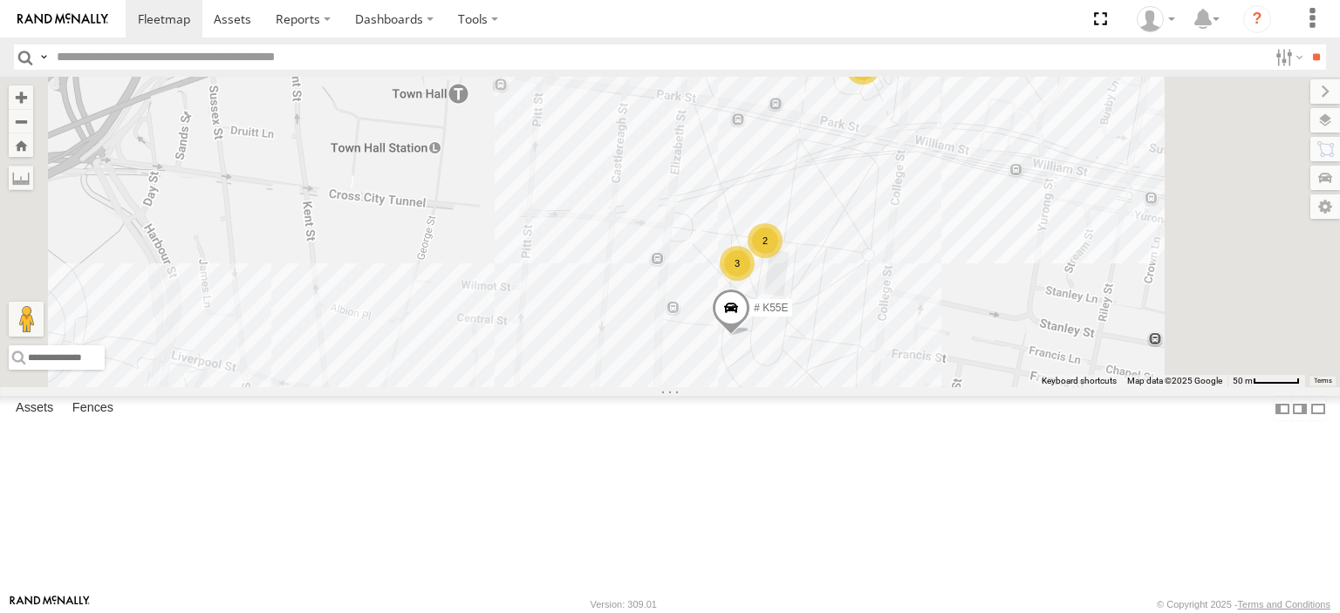
drag, startPoint x: 827, startPoint y: 503, endPoint x: 860, endPoint y: 356, distance: 150.3
click at [857, 363] on div "27QMC 17 QMC [PERSON_NAME] # KS75A 04QMC [PERSON_NAME] # K55D 08QMC Mostafa # 1…" at bounding box center [670, 232] width 1340 height 311
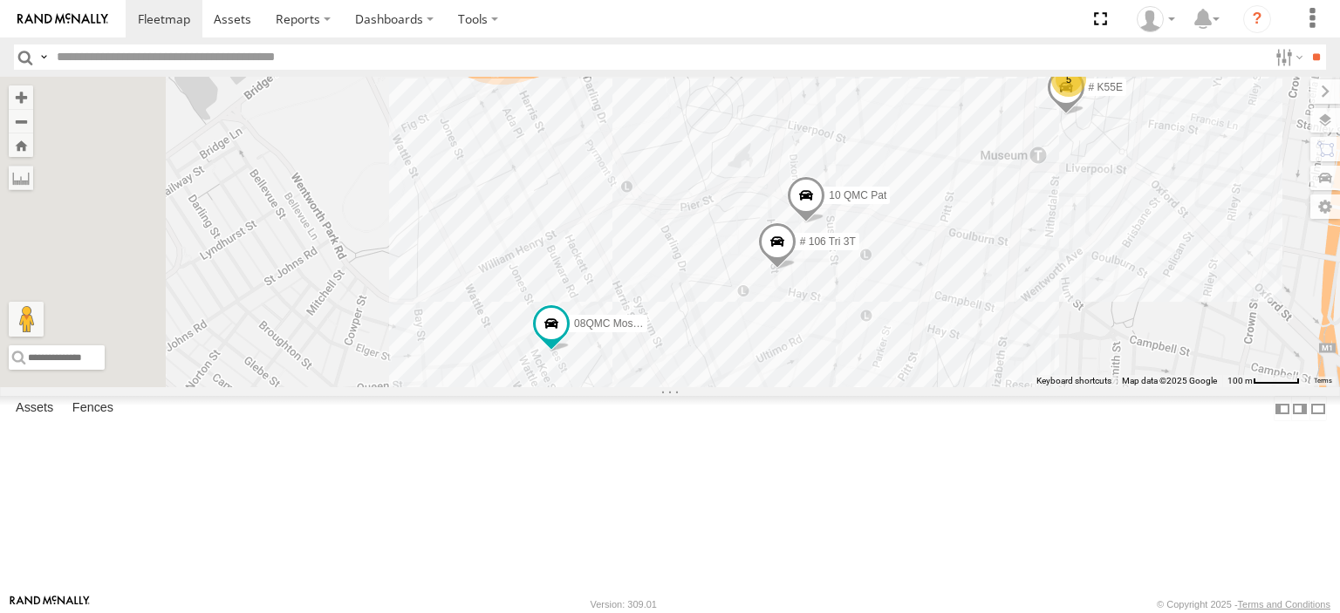
drag, startPoint x: 1185, startPoint y: 380, endPoint x: 1186, endPoint y: 370, distance: 9.6
click at [1186, 370] on div "27QMC 17 QMC [PERSON_NAME] # KS75A 04QMC [PERSON_NAME] # K55D 08QMC Mostafa # 1…" at bounding box center [670, 232] width 1340 height 311
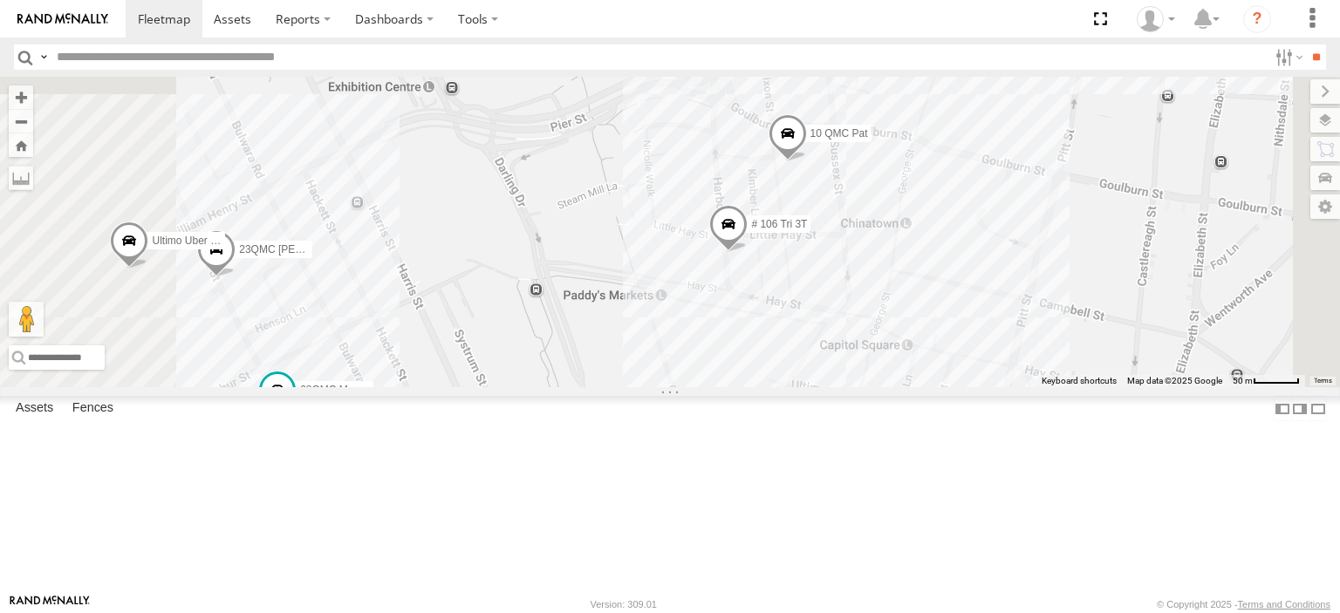
click at [748, 252] on span at bounding box center [728, 228] width 38 height 47
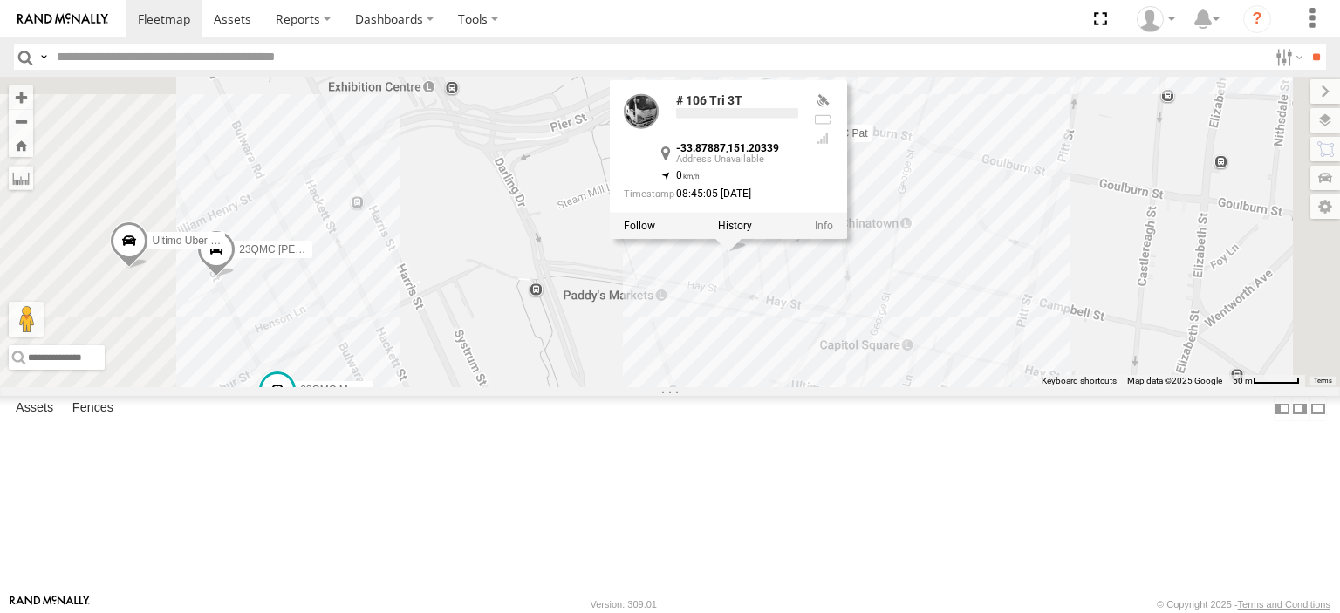
click at [1194, 281] on div "27QMC 17 QMC [PERSON_NAME] # KS75A 04QMC [PERSON_NAME] # K55D 08QMC Mostafa # 1…" at bounding box center [670, 232] width 1340 height 311
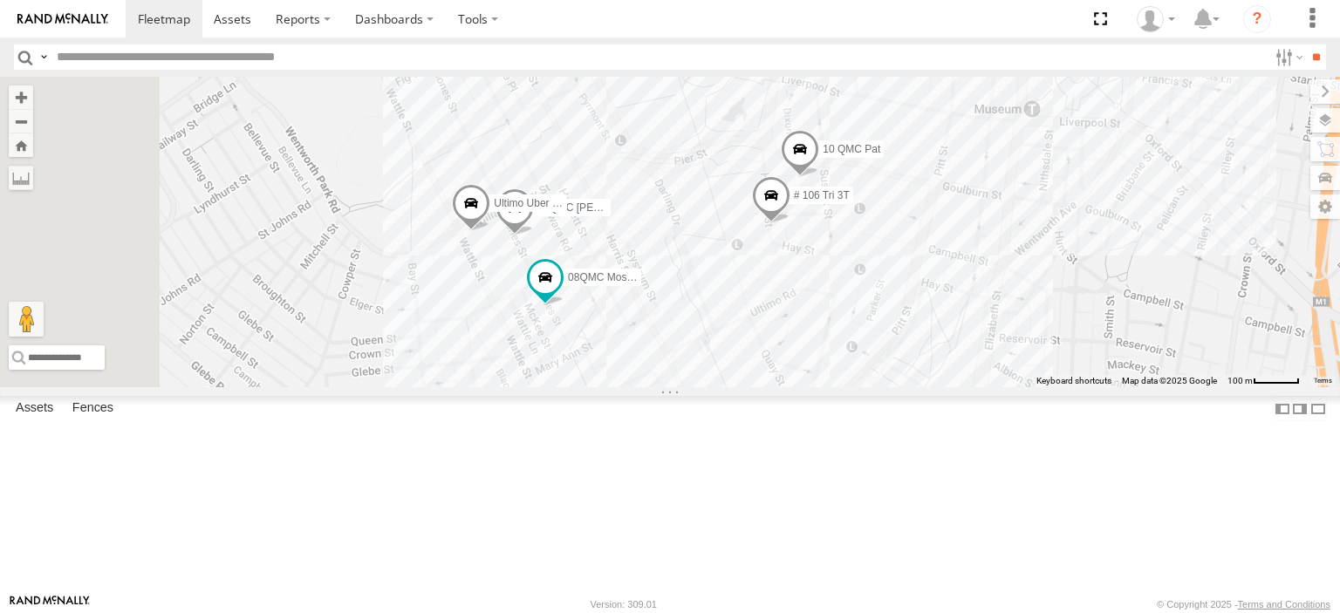
drag, startPoint x: 688, startPoint y: 389, endPoint x: 862, endPoint y: 343, distance: 180.5
click at [862, 343] on div "27QMC 17 QMC [PERSON_NAME] # KS75A 04QMC Francesco # K55D 08QMC Mostafa # 102 U…" at bounding box center [670, 232] width 1340 height 311
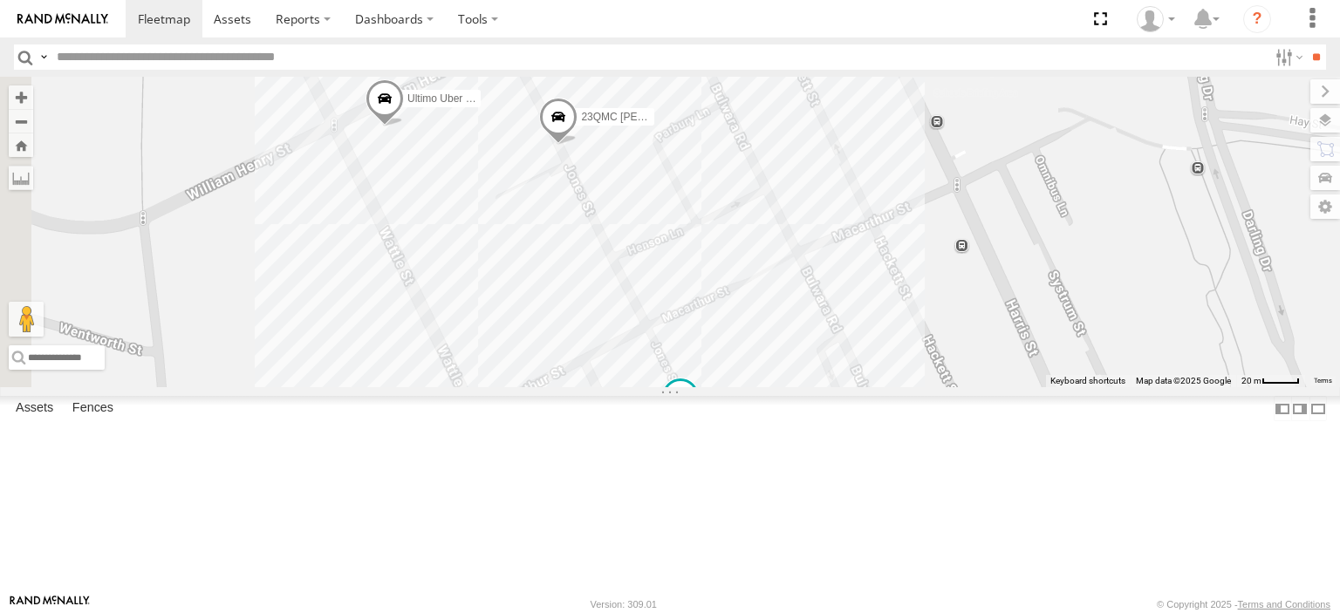
drag, startPoint x: 914, startPoint y: 421, endPoint x: 1002, endPoint y: 468, distance: 99.2
click at [1002, 387] on div "27QMC 17 QMC [PERSON_NAME] # KS75A 04QMC Francesco # K55D 08QMC Mostafa # 102 U…" at bounding box center [670, 232] width 1340 height 311
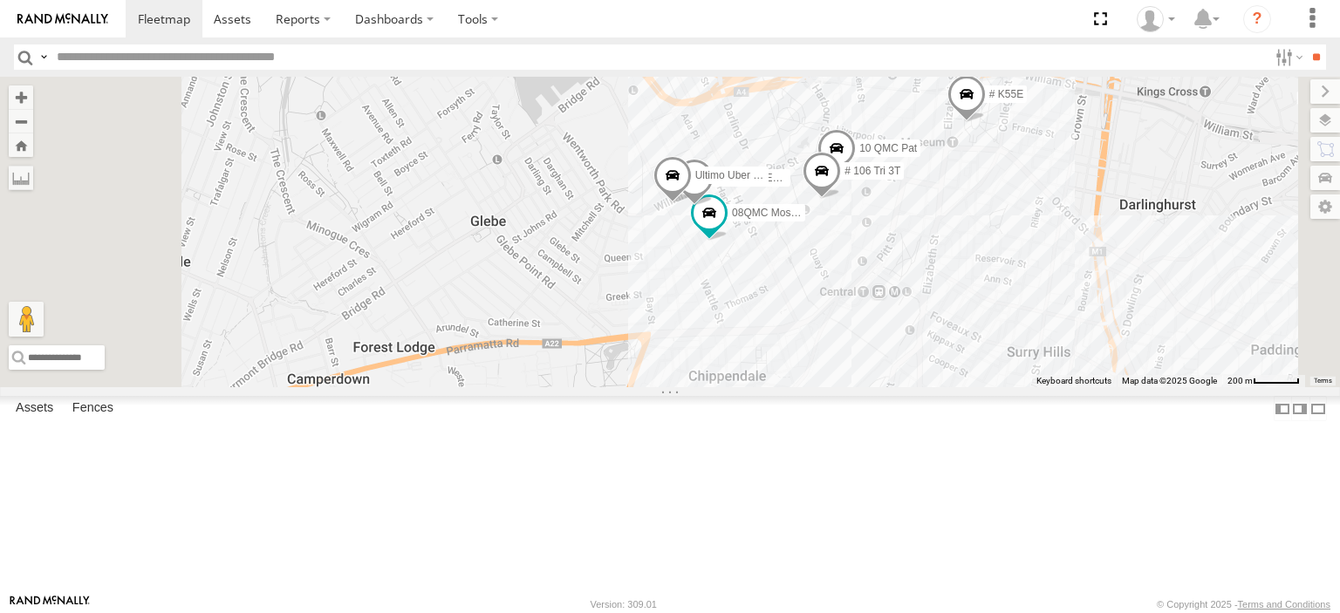
click at [831, 341] on div "27QMC 17 QMC [PERSON_NAME] # KS75A 04QMC Francesco # K55D 08QMC Mostafa # 102 U…" at bounding box center [670, 232] width 1340 height 311
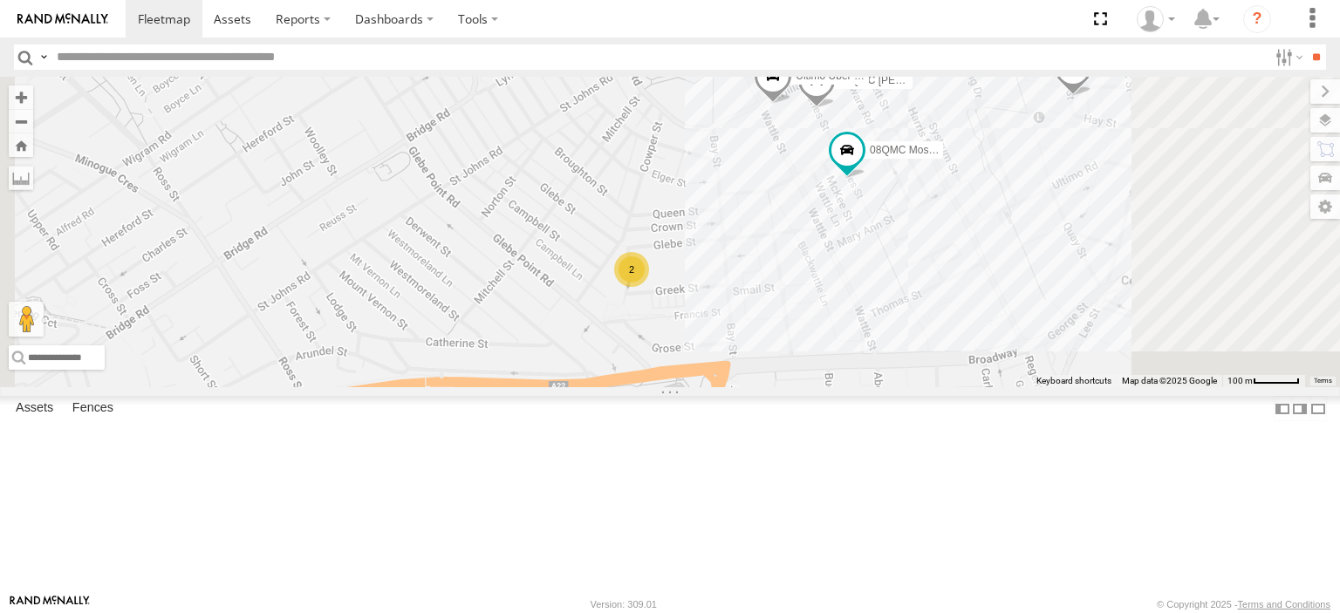
click at [649, 287] on div "2" at bounding box center [631, 269] width 35 height 35
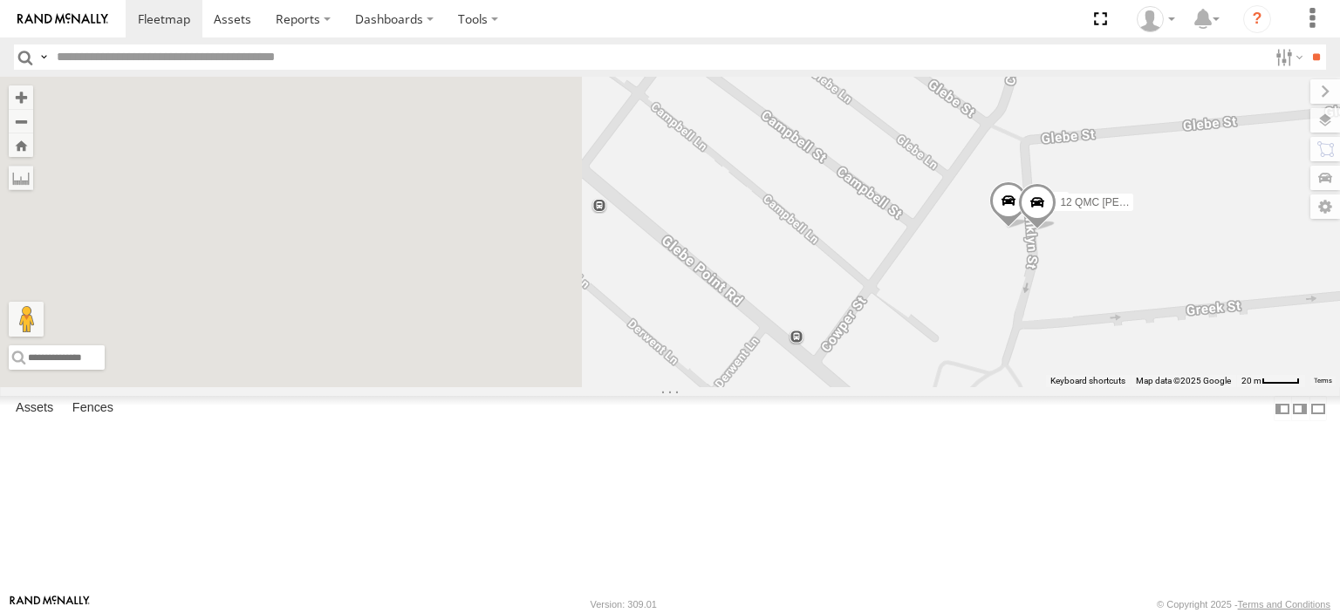
drag, startPoint x: 758, startPoint y: 373, endPoint x: 1266, endPoint y: 348, distance: 508.4
click at [1276, 345] on div "27QMC 17 QMC [PERSON_NAME] # KS75A 04QMC [PERSON_NAME] # K55D 08QMC Mostafa Ult…" at bounding box center [670, 232] width 1340 height 311
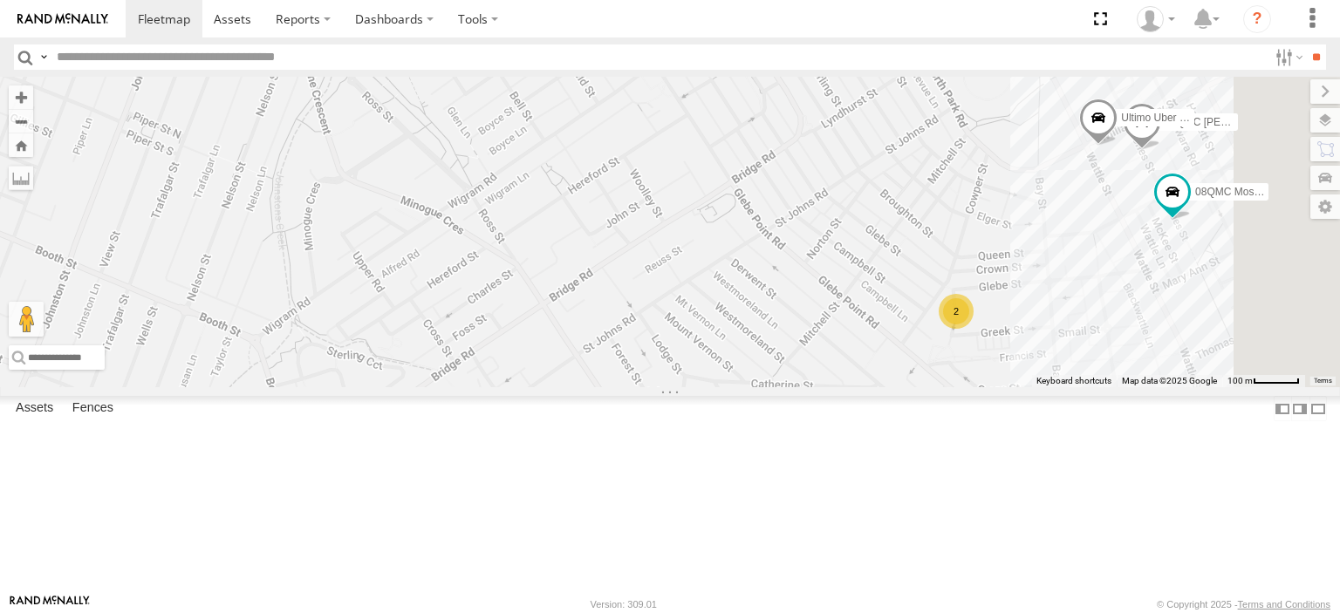
drag, startPoint x: 1020, startPoint y: 450, endPoint x: 911, endPoint y: 448, distance: 109.1
click at [911, 387] on div "27QMC 17 QMC [PERSON_NAME] # KS75A 04QMC Francesco # K55D 08QMC Mostafa Ultimo …" at bounding box center [670, 232] width 1340 height 311
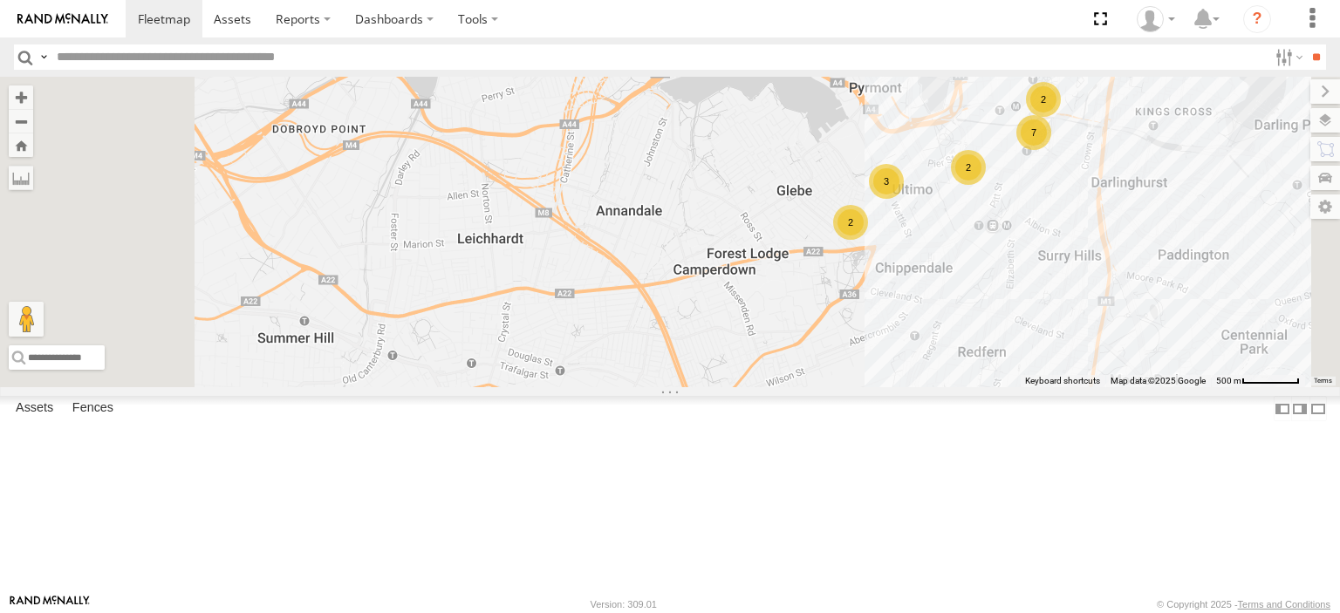
drag, startPoint x: 909, startPoint y: 443, endPoint x: 1021, endPoint y: 336, distance: 154.9
click at [1019, 338] on div "27QMC 17 QMC [PERSON_NAME] # KS75A 04QMC [PERSON_NAME] # K55D 7 3 2 2 2" at bounding box center [670, 232] width 1340 height 311
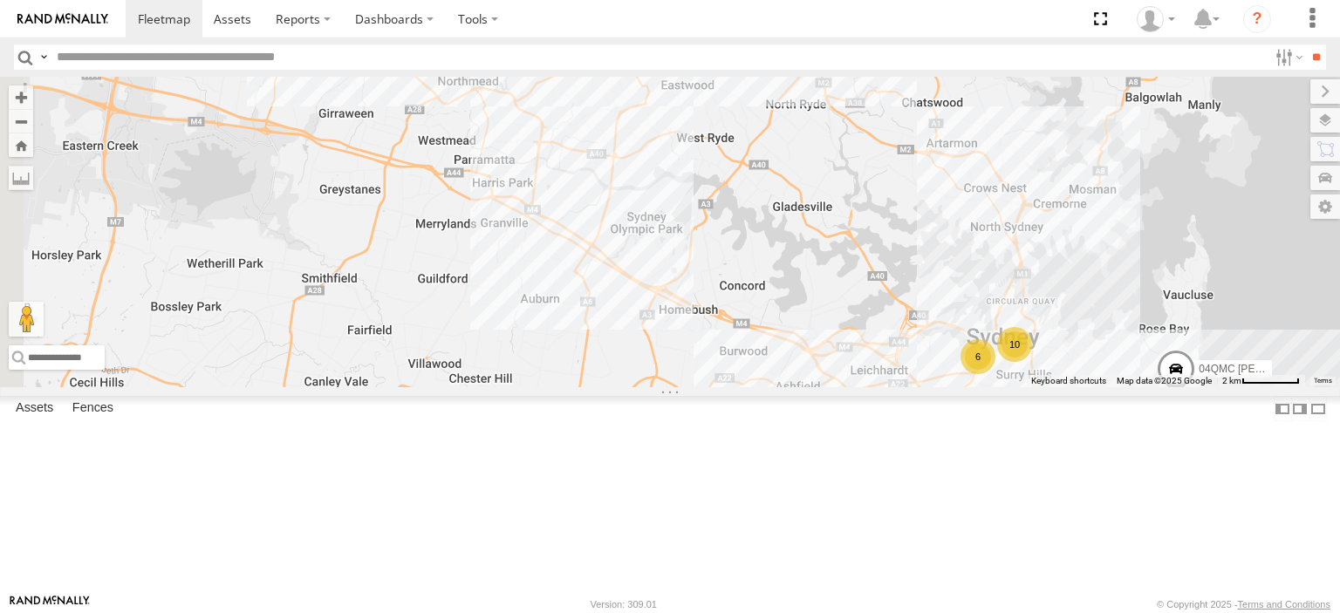
drag, startPoint x: 860, startPoint y: 309, endPoint x: 1015, endPoint y: 446, distance: 206.4
click at [1015, 387] on div "27QMC 17 QMC [PERSON_NAME] # KS75A 04QMC Francesco 10 6 3" at bounding box center [670, 232] width 1340 height 311
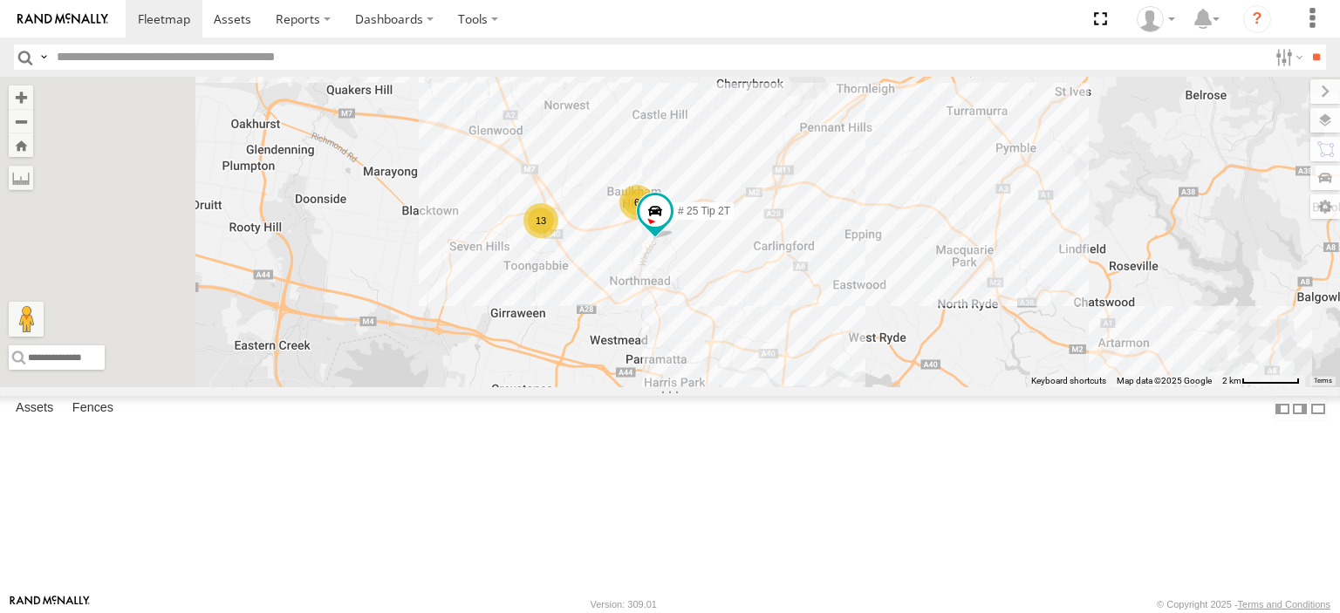
drag, startPoint x: 772, startPoint y: 333, endPoint x: 950, endPoint y: 541, distance: 273.5
click at [950, 387] on div "27QMC 17 QMC [PERSON_NAME] # KS75A 04QMC [PERSON_NAME] 10 6 3 13 # 25 Tip 2T 6" at bounding box center [670, 232] width 1340 height 311
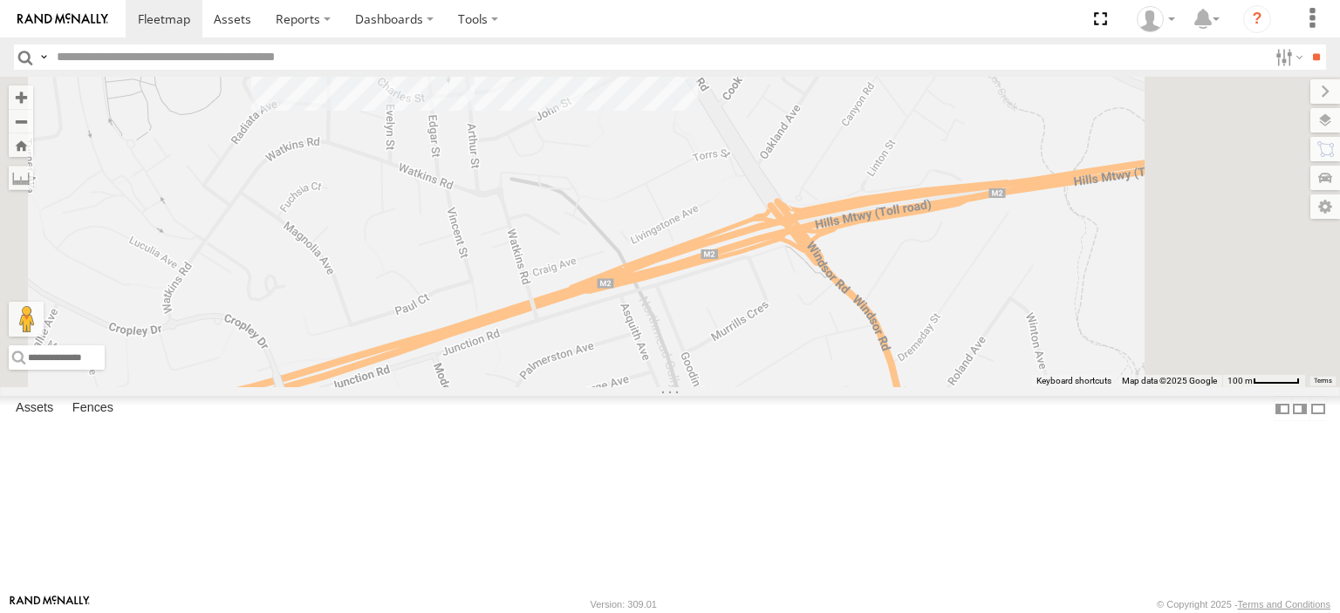
click at [630, 24] on div "6" at bounding box center [612, 7] width 35 height 35
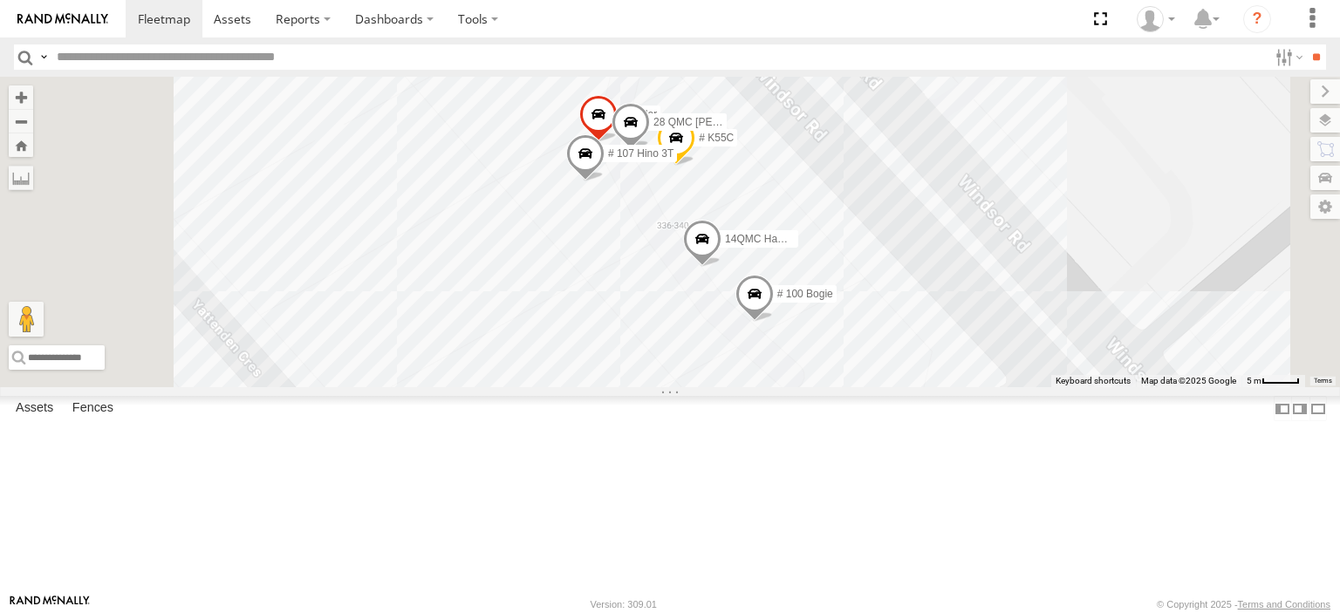
click at [618, 142] on span at bounding box center [598, 118] width 38 height 47
click at [988, 216] on div "27QMC 17 QMC [PERSON_NAME] # KS75A 04QMC [PERSON_NAME] # 25 Tip 2T # 107 Hino 3…" at bounding box center [670, 232] width 1340 height 311
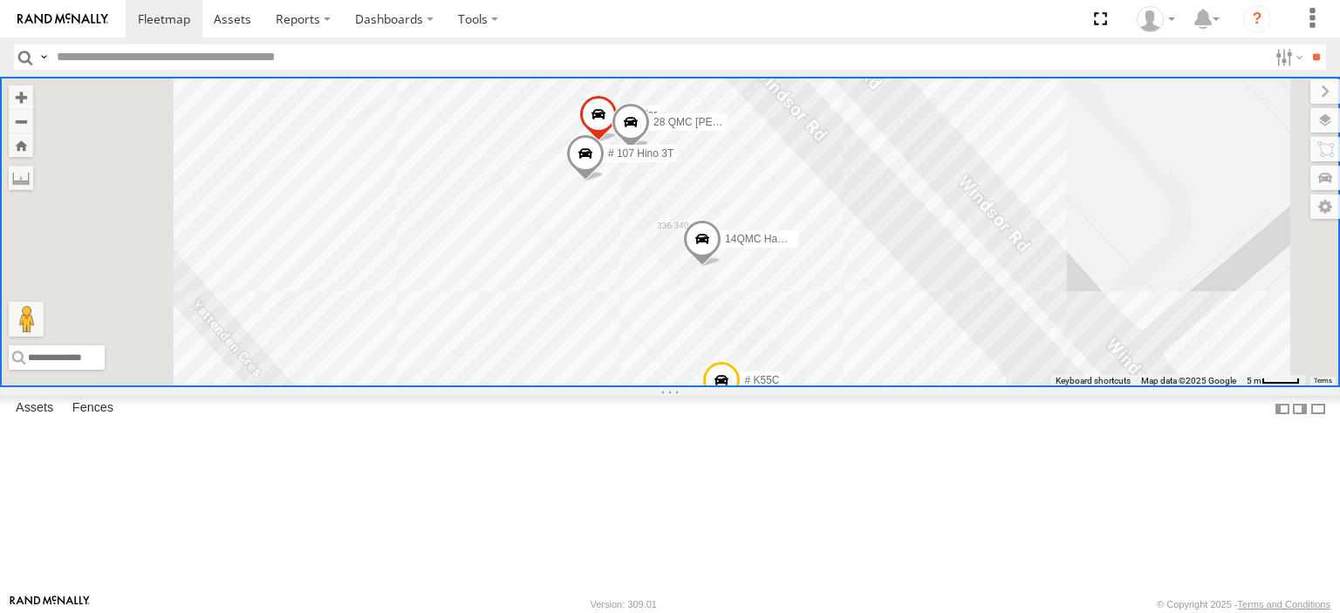
click at [0, 0] on div "# 25 Tip 2T" at bounding box center [0, 0] width 0 height 0
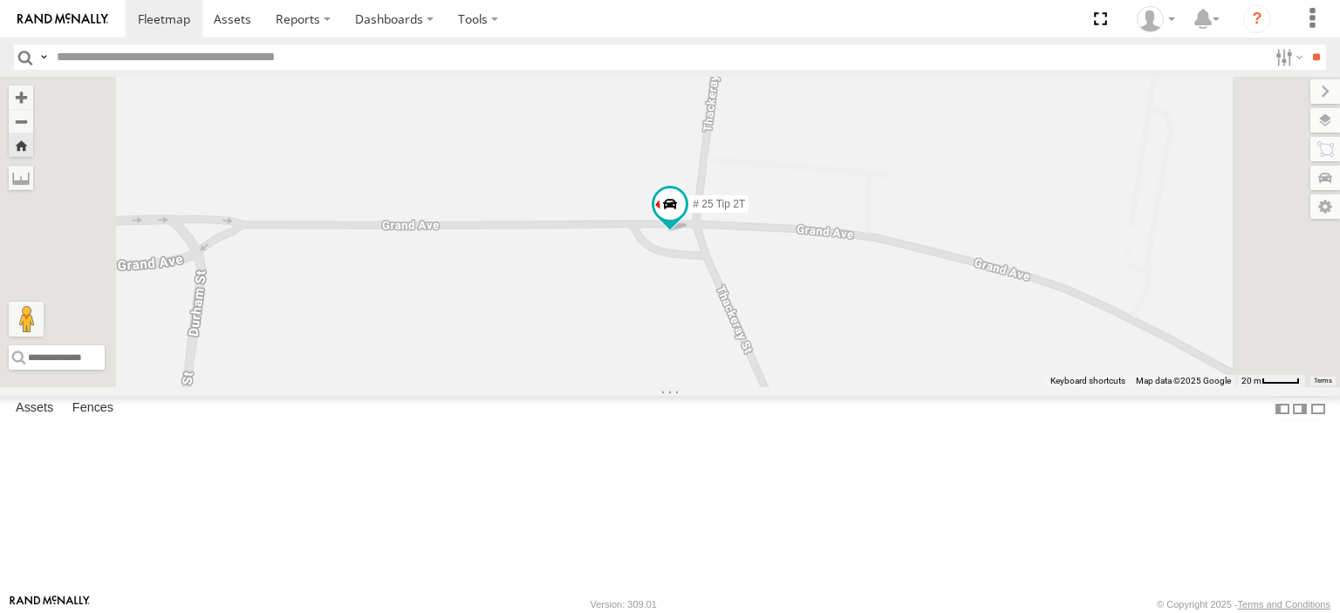
click at [0, 0] on div "Vehicles-Light" at bounding box center [0, 0] width 0 height 0
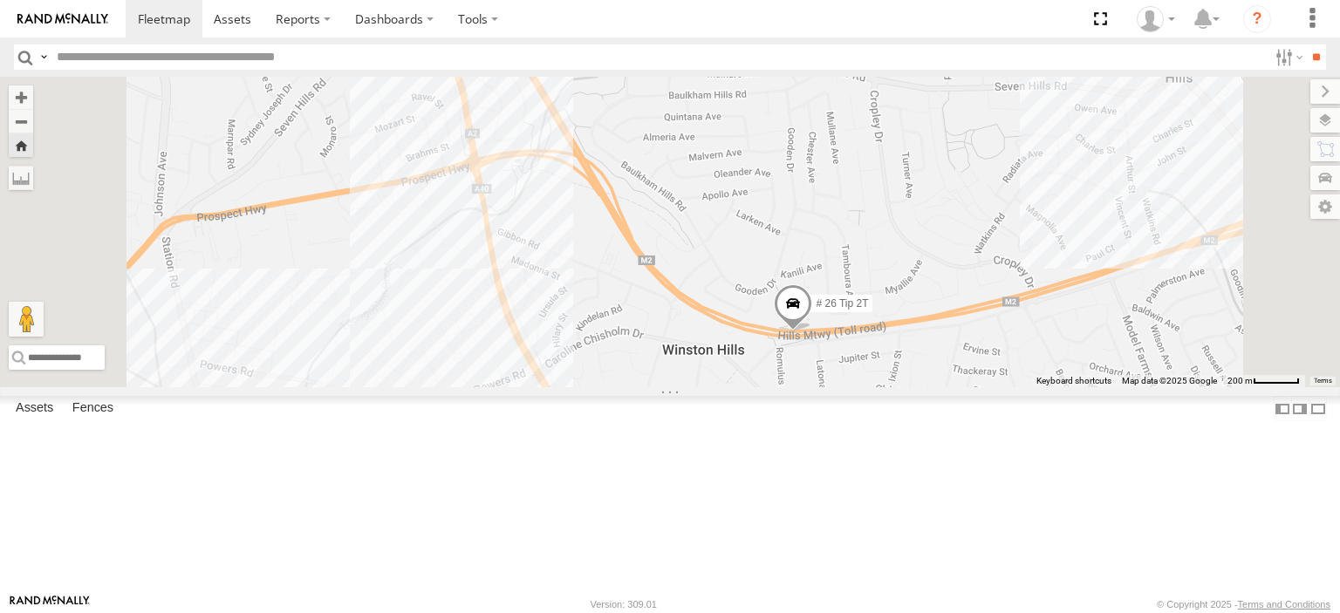
drag, startPoint x: 891, startPoint y: 381, endPoint x: 960, endPoint y: 393, distance: 70.0
click at [960, 387] on div "# 26 Tip 2T" at bounding box center [670, 232] width 1340 height 311
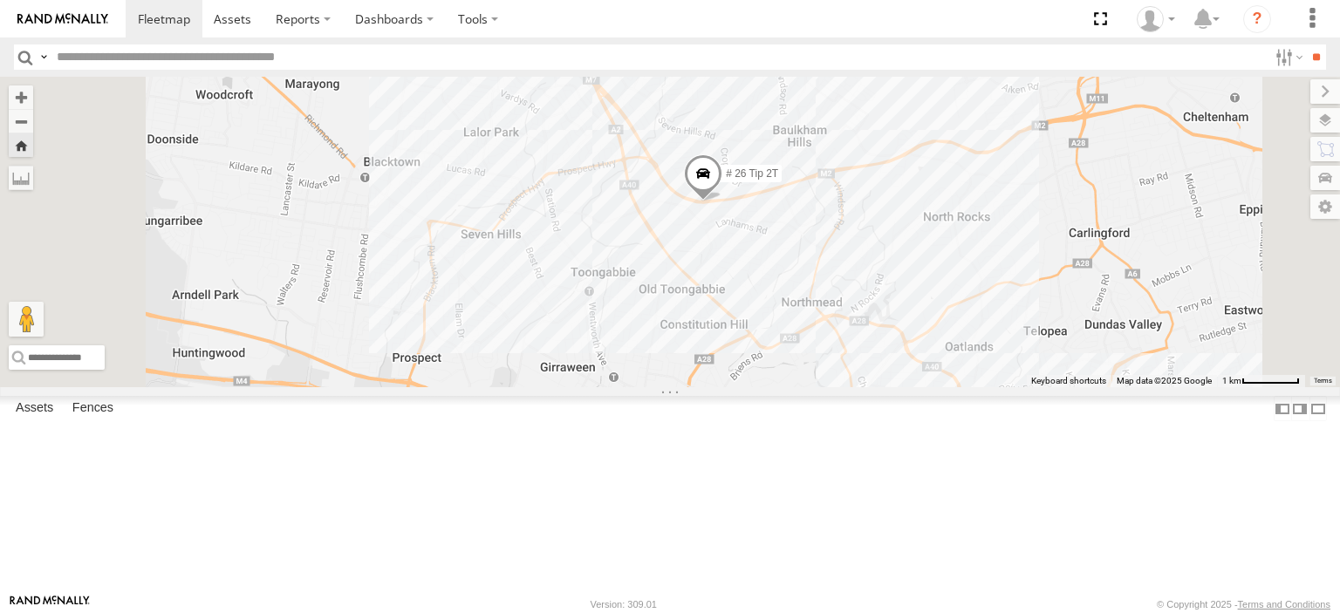
drag, startPoint x: 831, startPoint y: 393, endPoint x: 893, endPoint y: 339, distance: 82.9
click at [893, 339] on div "# 26 Tip 2T" at bounding box center [670, 232] width 1340 height 311
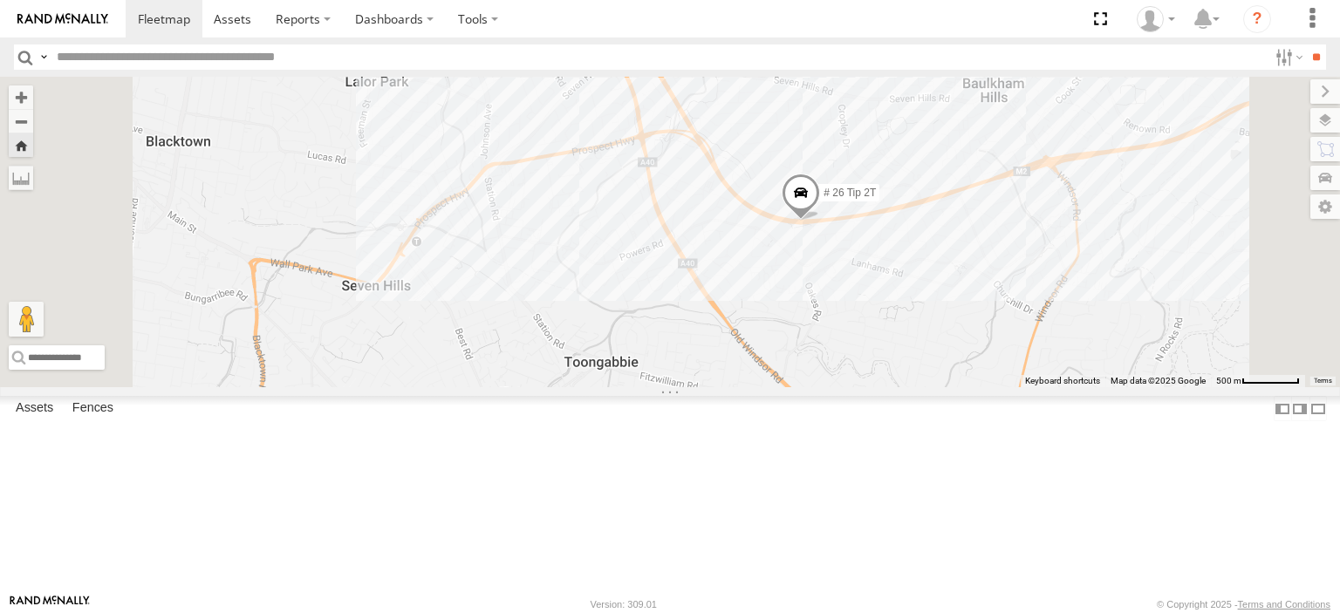
click at [0, 0] on div "# 100 Bogie" at bounding box center [0, 0] width 0 height 0
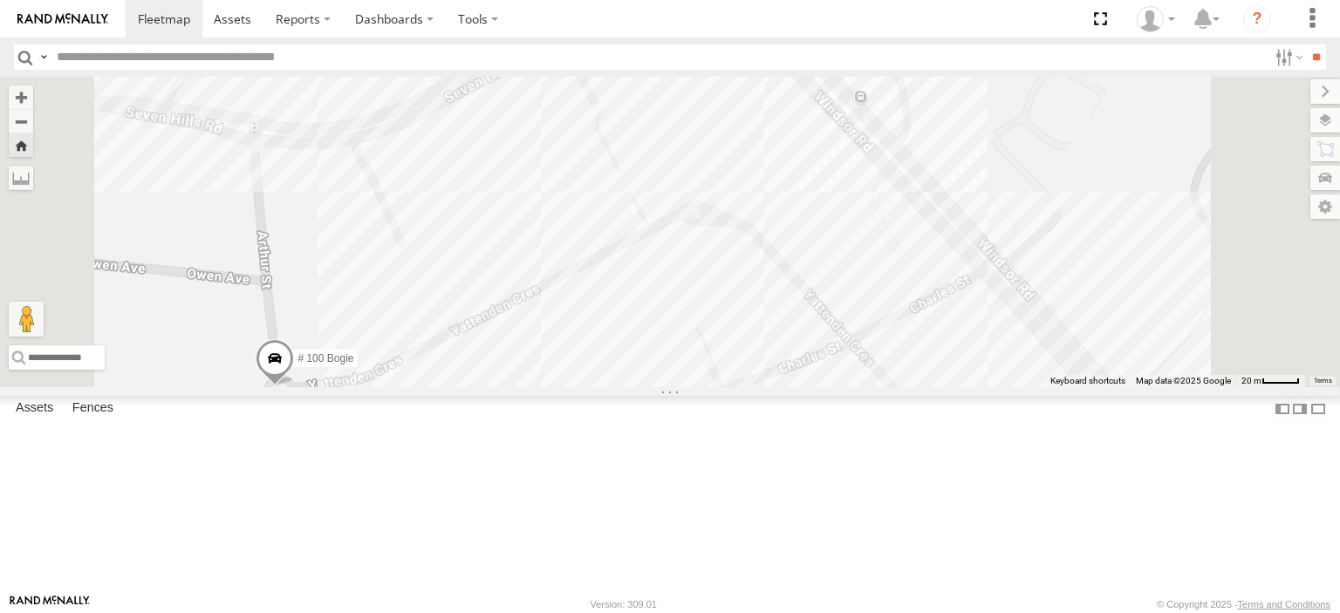
click at [188, 56] on input "text" at bounding box center [659, 56] width 1218 height 25
type input "******"
click at [1306, 44] on input "**" at bounding box center [1316, 56] width 20 height 25
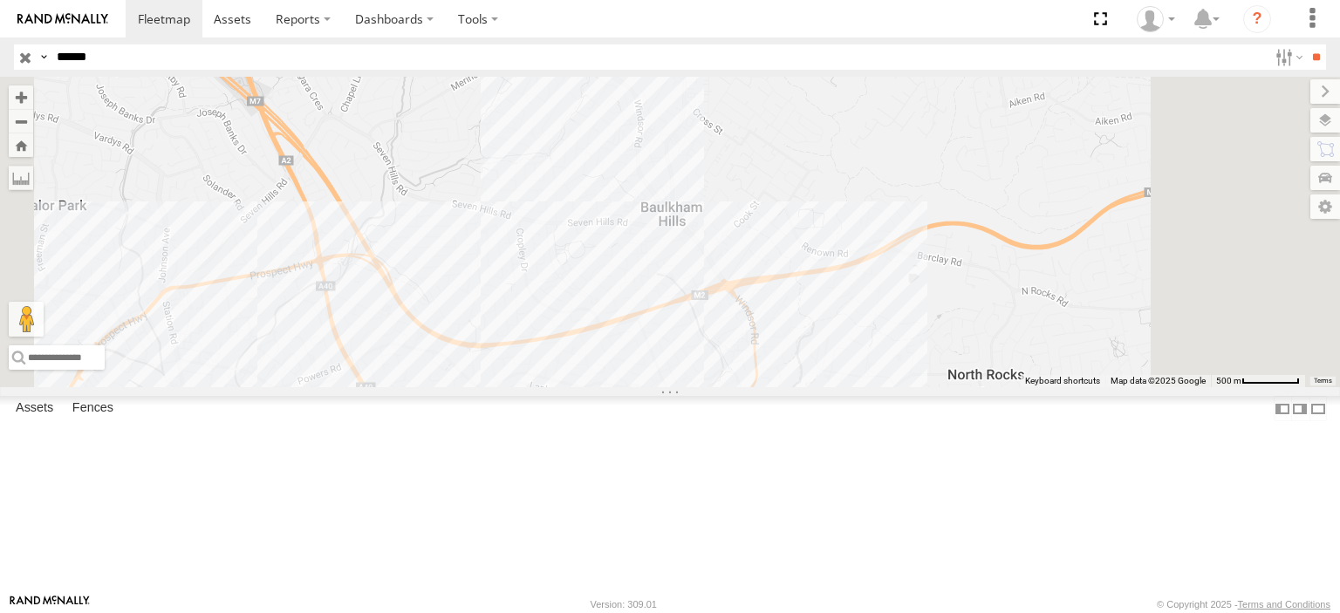
click at [0, 0] on div "Vehicles-Light" at bounding box center [0, 0] width 0 height 0
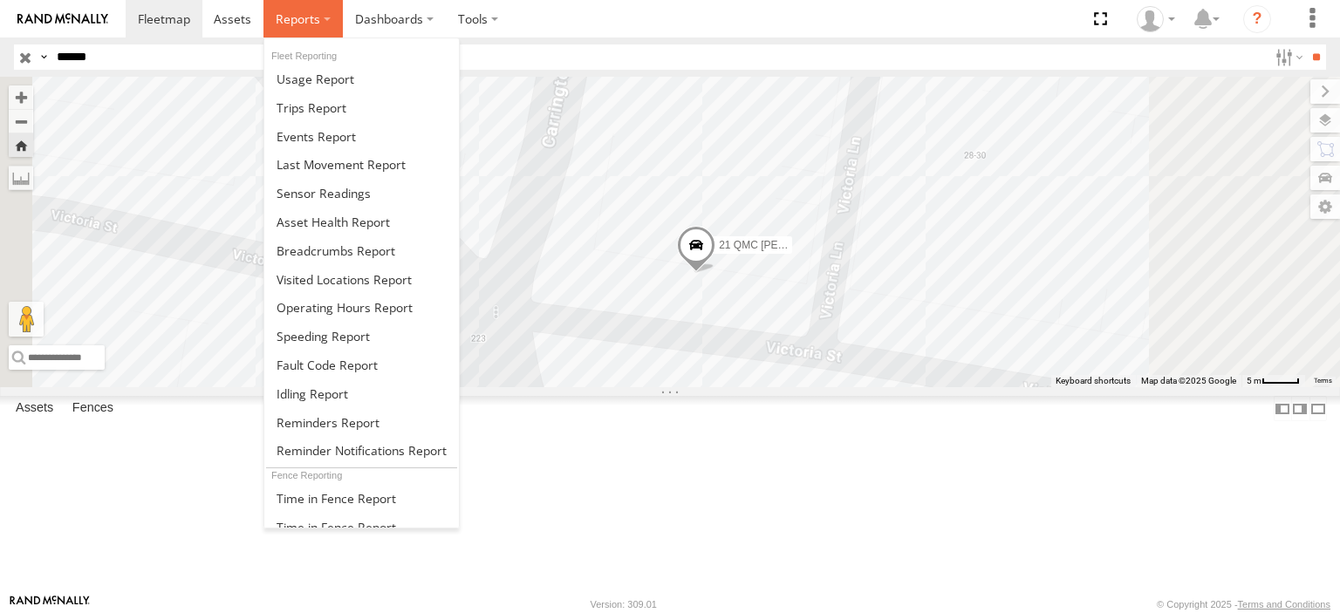
click at [328, 18] on label at bounding box center [302, 19] width 79 height 38
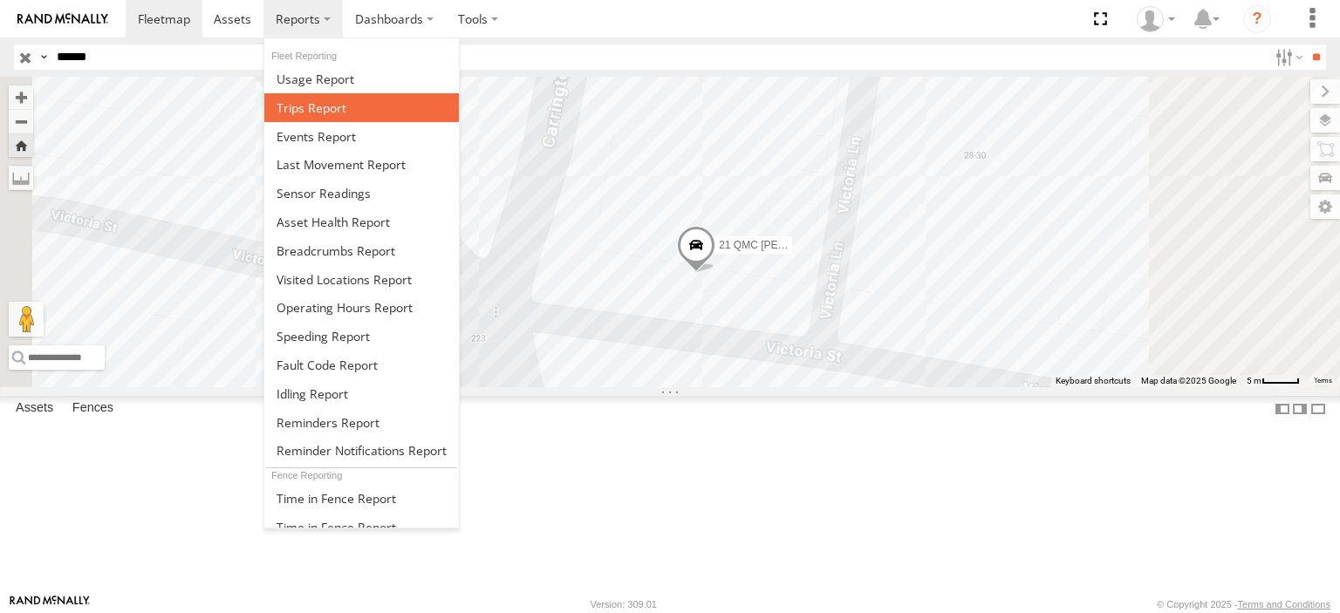
click at [325, 94] on link at bounding box center [361, 107] width 195 height 29
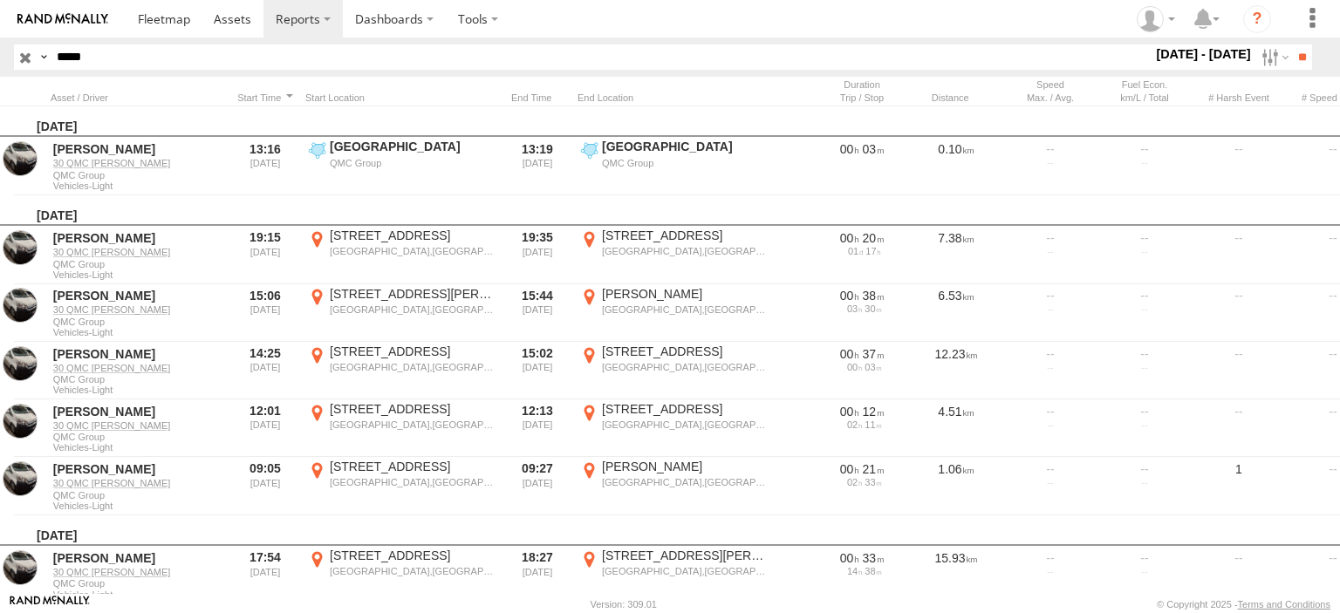
drag, startPoint x: 202, startPoint y: 57, endPoint x: 24, endPoint y: 60, distance: 178.0
click at [24, 60] on div "Search Query Asset ID Asset Label Registration Manufacturer Model VIN Job ID Dr…" at bounding box center [653, 56] width 1278 height 25
type input "******"
click at [1292, 44] on input "**" at bounding box center [1302, 56] width 20 height 25
